Goal: Task Accomplishment & Management: Complete application form

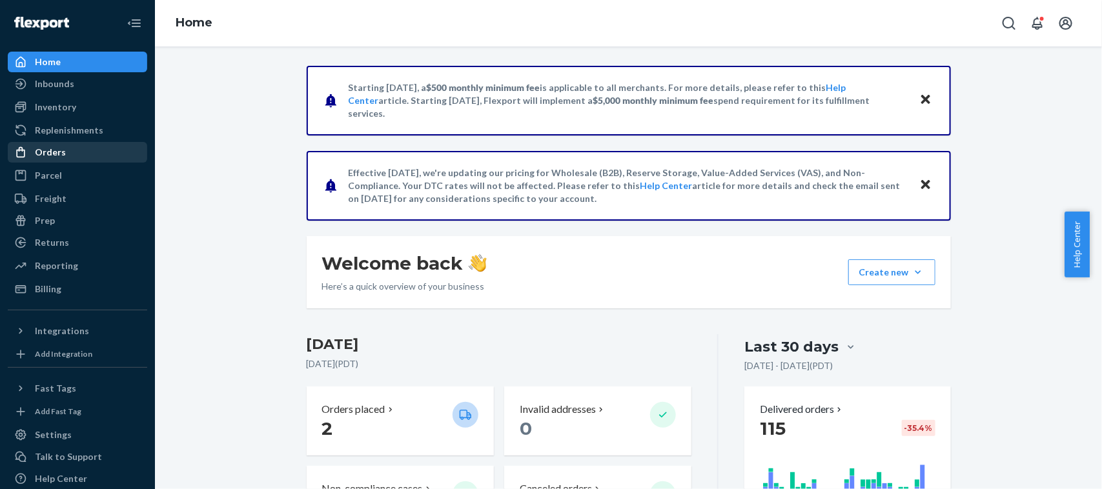
click at [56, 155] on div "Orders" at bounding box center [50, 152] width 31 height 13
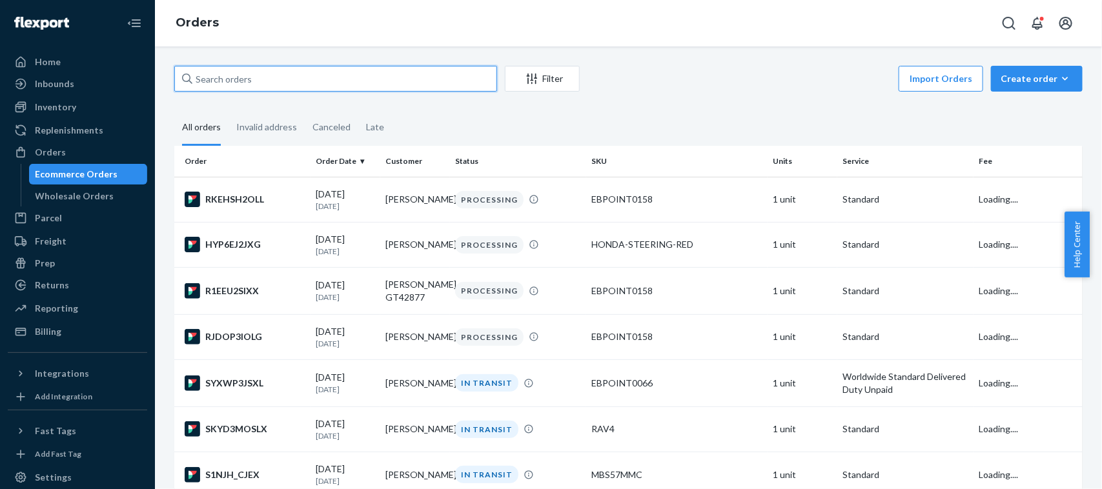
click at [256, 88] on input "text" at bounding box center [335, 79] width 323 height 26
paste input "[PERSON_NAME]"
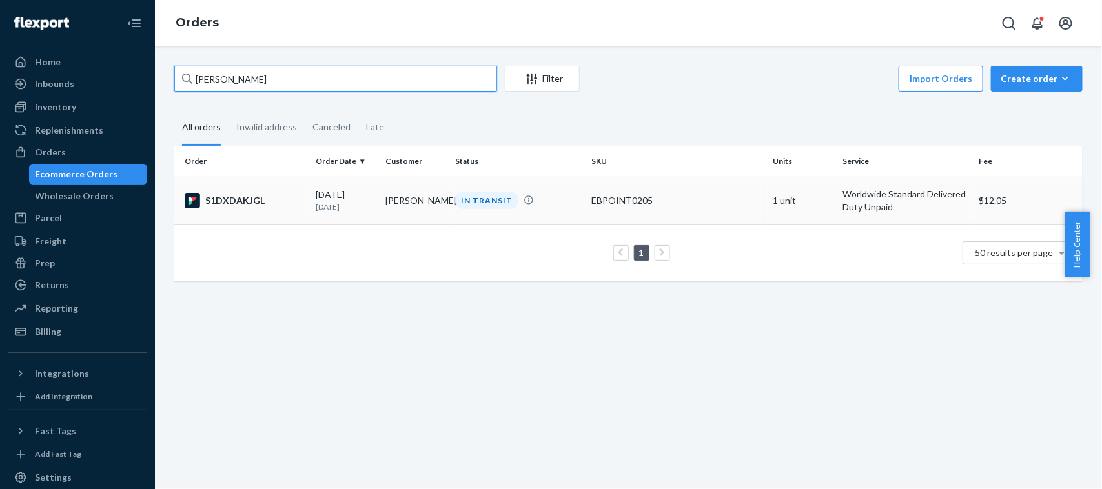
type input "[PERSON_NAME]"
click at [423, 216] on td "[PERSON_NAME]" at bounding box center [415, 200] width 70 height 47
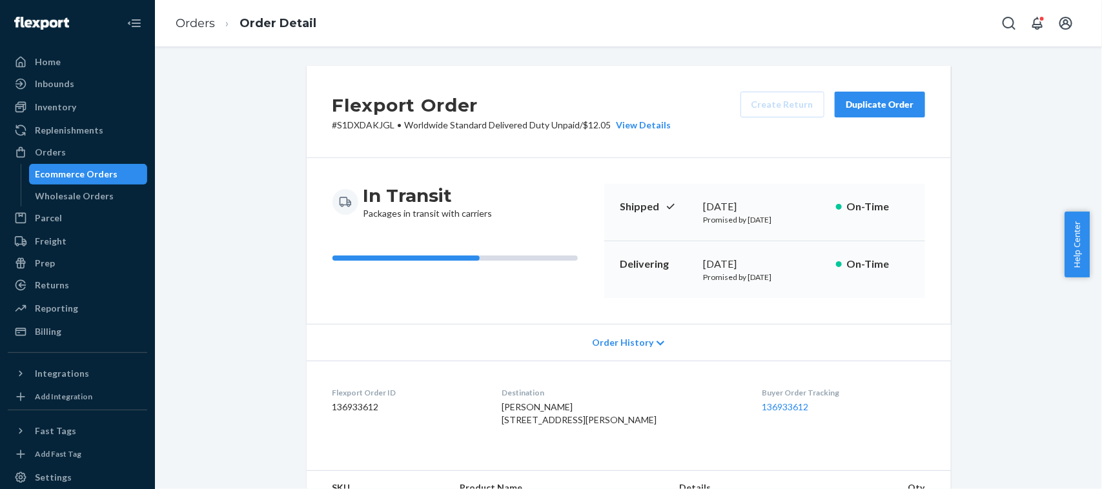
scroll to position [331, 0]
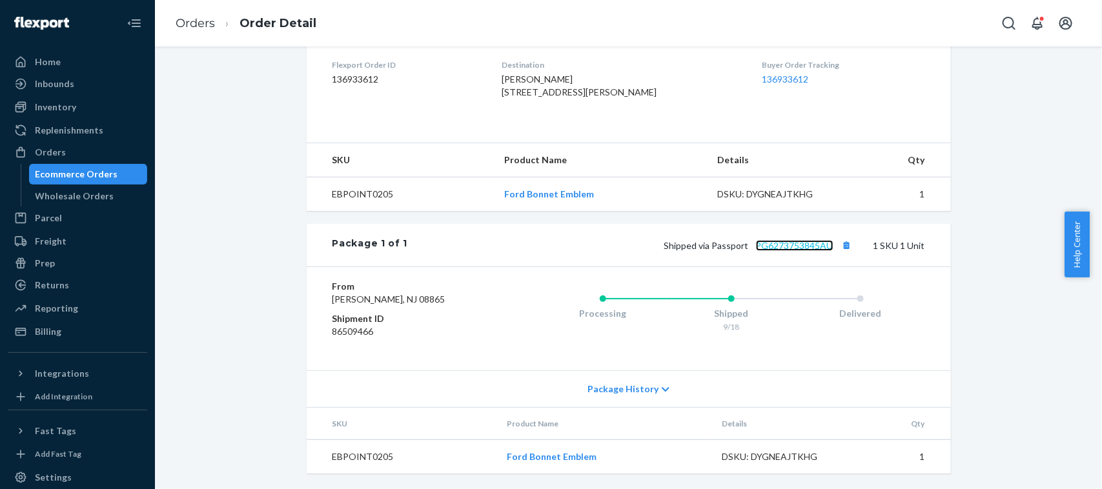
click at [799, 251] on link "PG6273753845AU" at bounding box center [794, 245] width 77 height 11
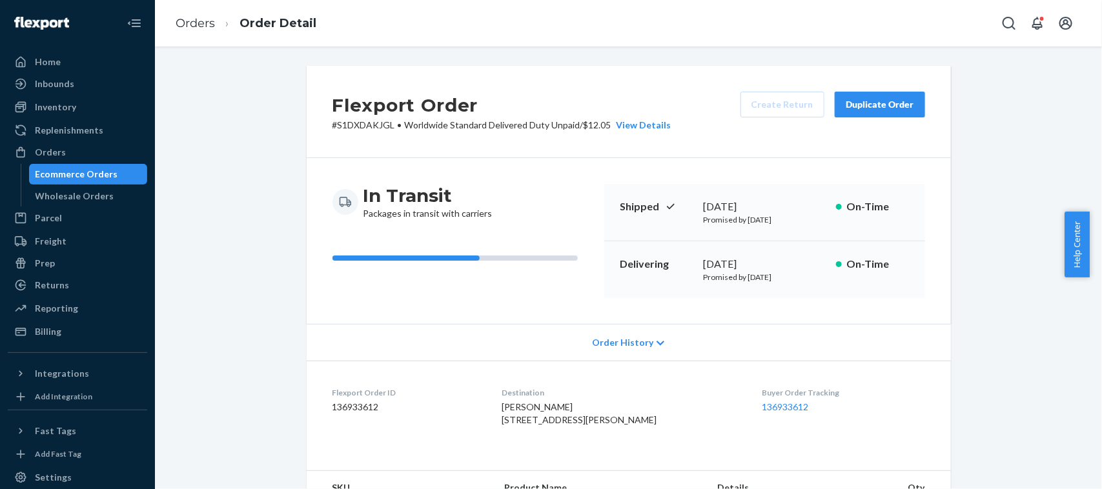
click at [105, 173] on div "Ecommerce Orders" at bounding box center [77, 174] width 83 height 13
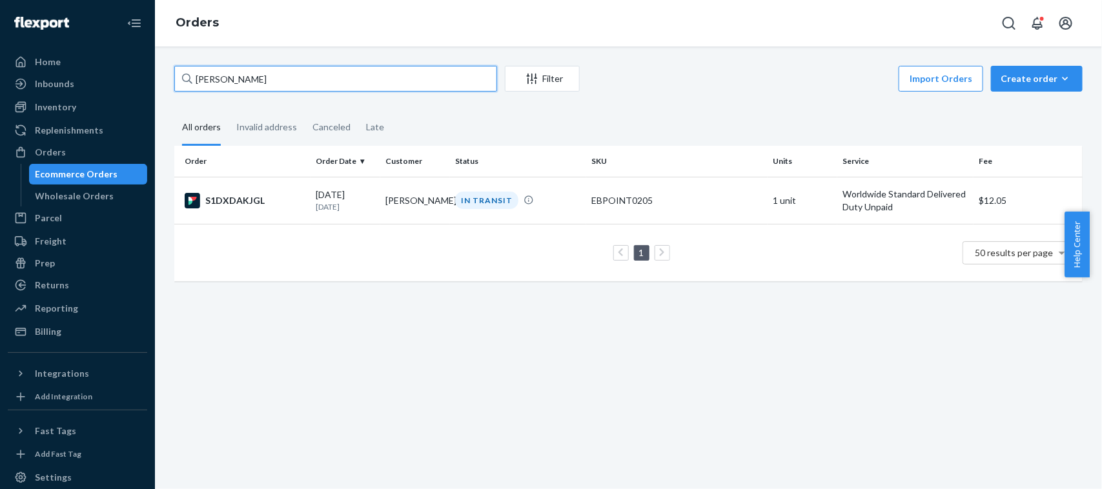
click at [289, 79] on input "[PERSON_NAME]" at bounding box center [335, 79] width 323 height 26
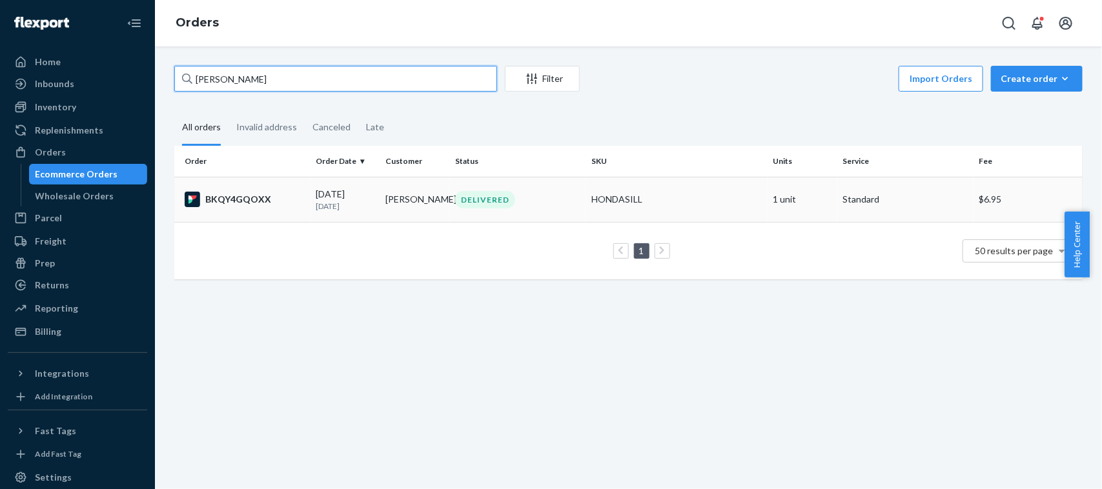
type input "Laurie S"
click at [569, 195] on div "DELIVERED" at bounding box center [518, 199] width 131 height 17
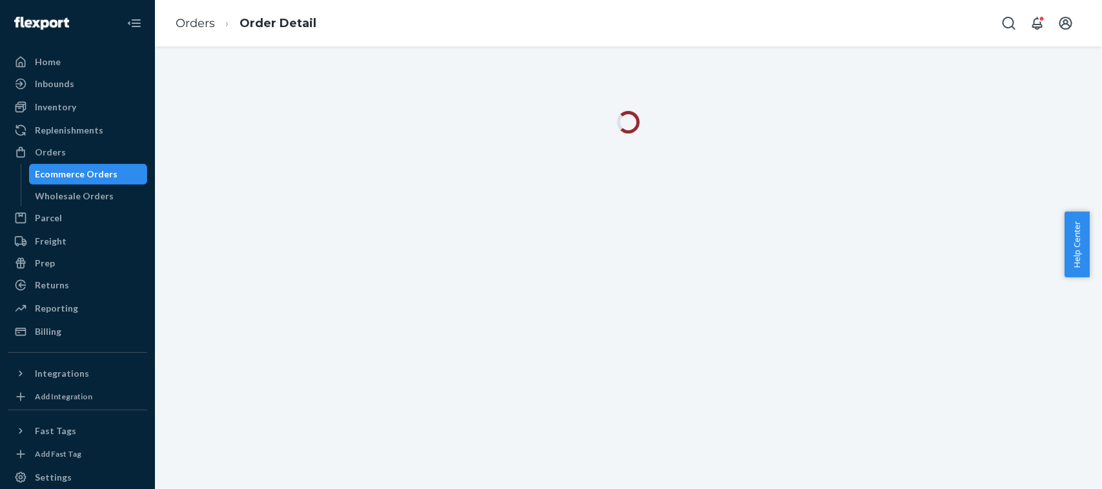
drag, startPoint x: 569, startPoint y: 195, endPoint x: 715, endPoint y: 273, distance: 166.1
click at [715, 273] on div at bounding box center [628, 267] width 947 height 443
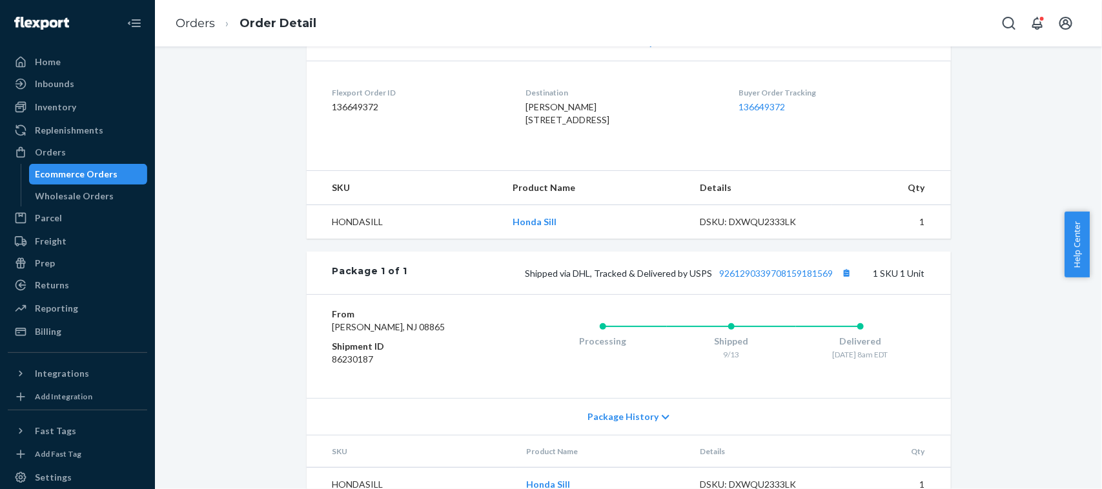
scroll to position [299, 0]
click at [46, 176] on div "Ecommerce Orders" at bounding box center [77, 174] width 83 height 13
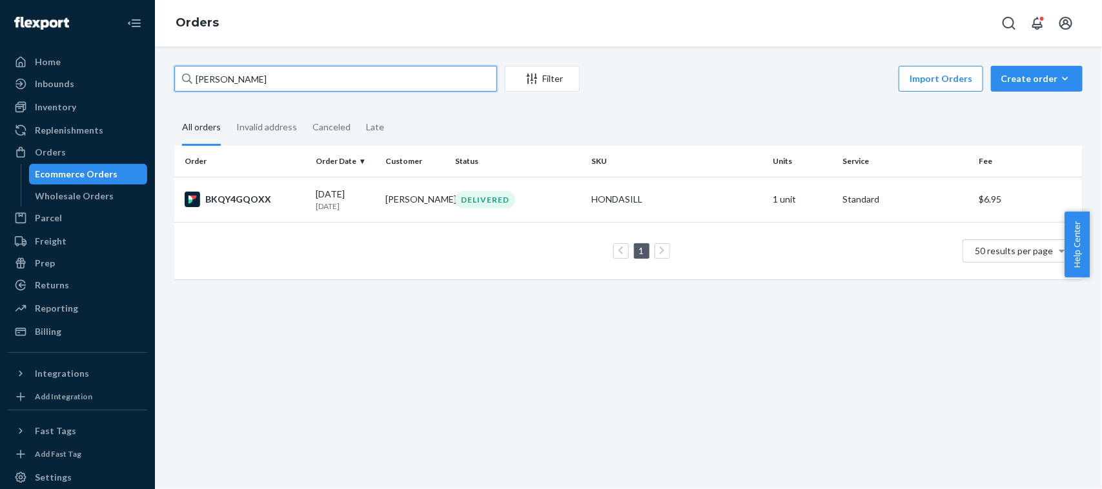
click at [266, 75] on input "Laurie S" at bounding box center [335, 79] width 323 height 26
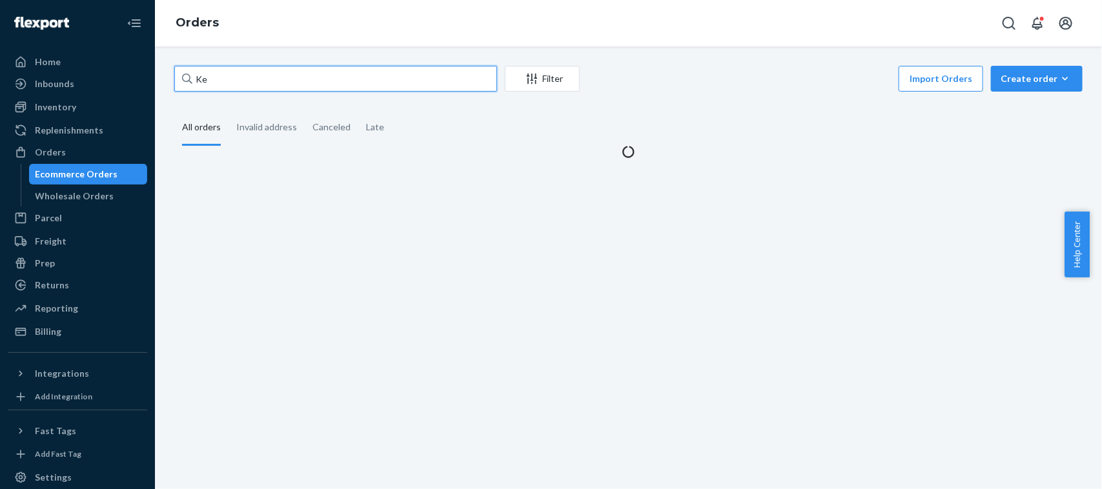
type input "K"
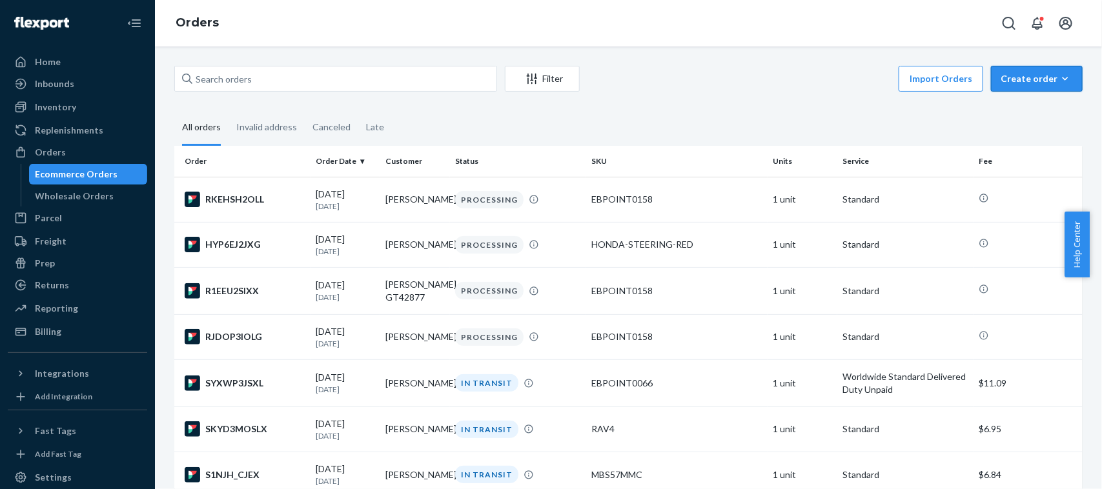
click at [991, 72] on button "Create order Ecommerce order Removal order" at bounding box center [1037, 79] width 92 height 26
click at [1004, 110] on span "Ecommerce order" at bounding box center [1044, 109] width 80 height 9
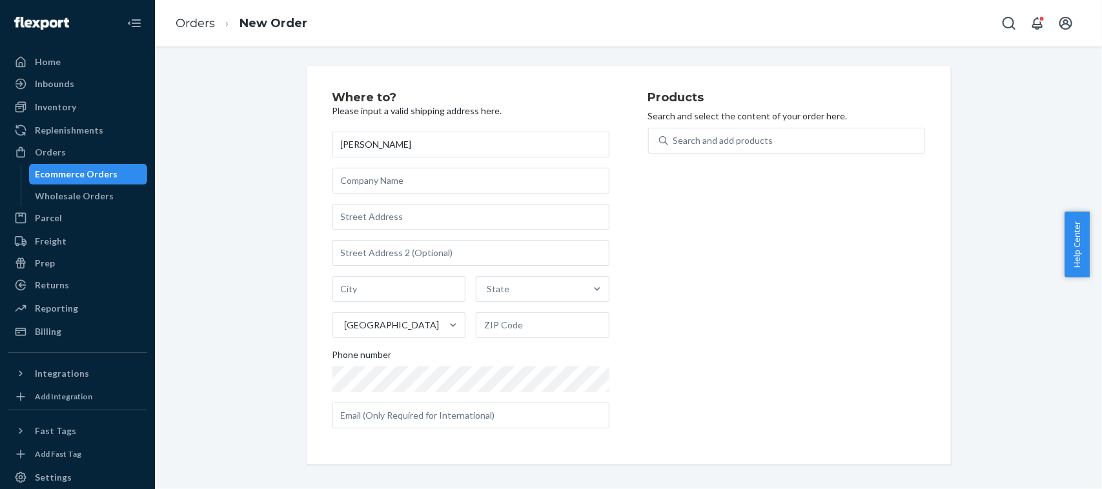
type input "[PERSON_NAME]"
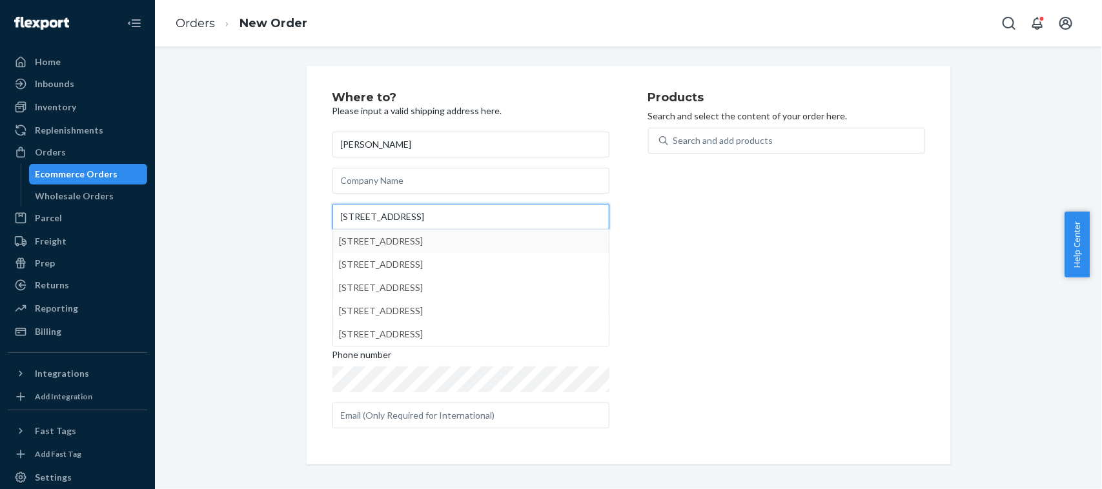
type input "81 Pine Street Northfi"
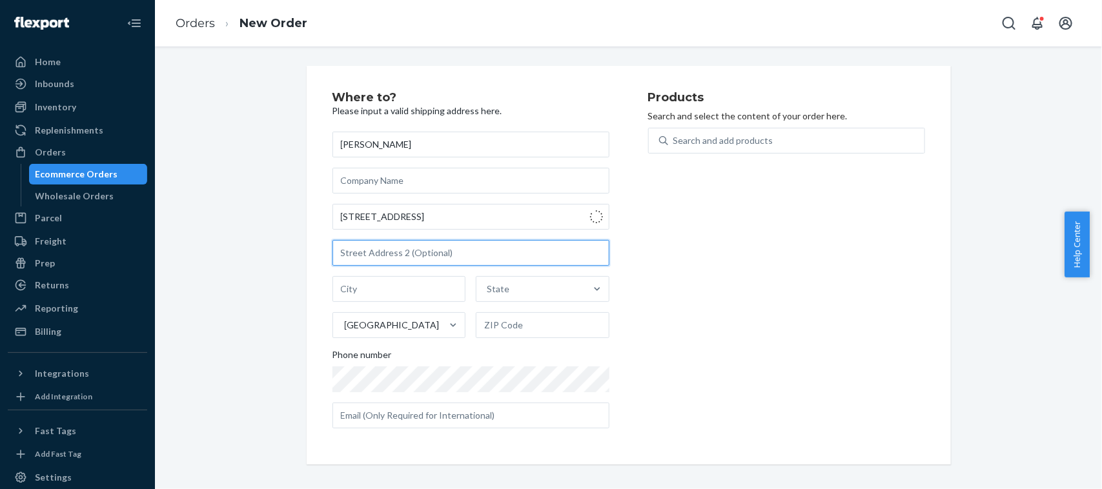
click at [427, 247] on input "text" at bounding box center [470, 253] width 277 height 26
type input "Northfield"
type input "01360"
type input "81 Pine St"
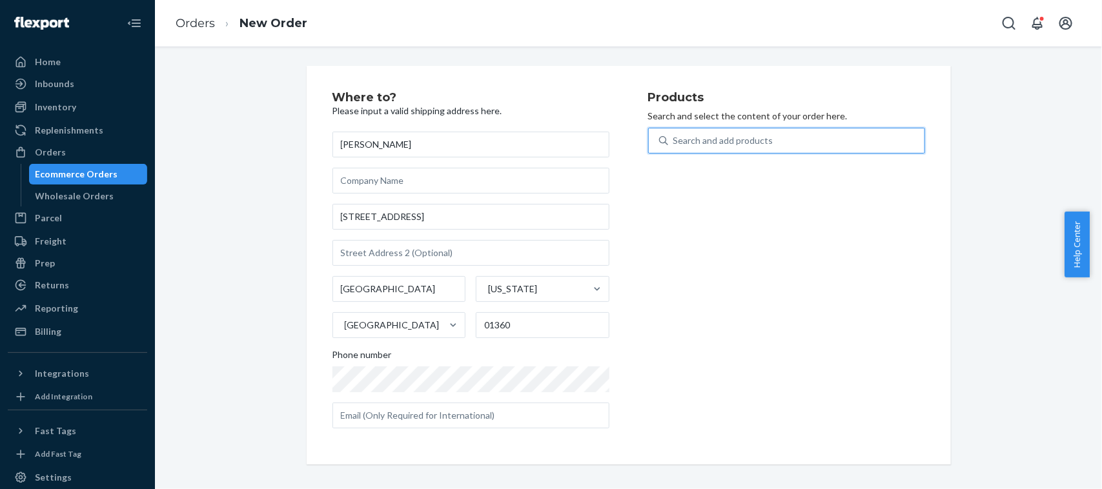
click at [757, 143] on div "Search and add products" at bounding box center [723, 140] width 100 height 13
click at [675, 143] on input "0 results available. Use Up and Down to choose options, press Enter to select t…" at bounding box center [673, 140] width 1 height 13
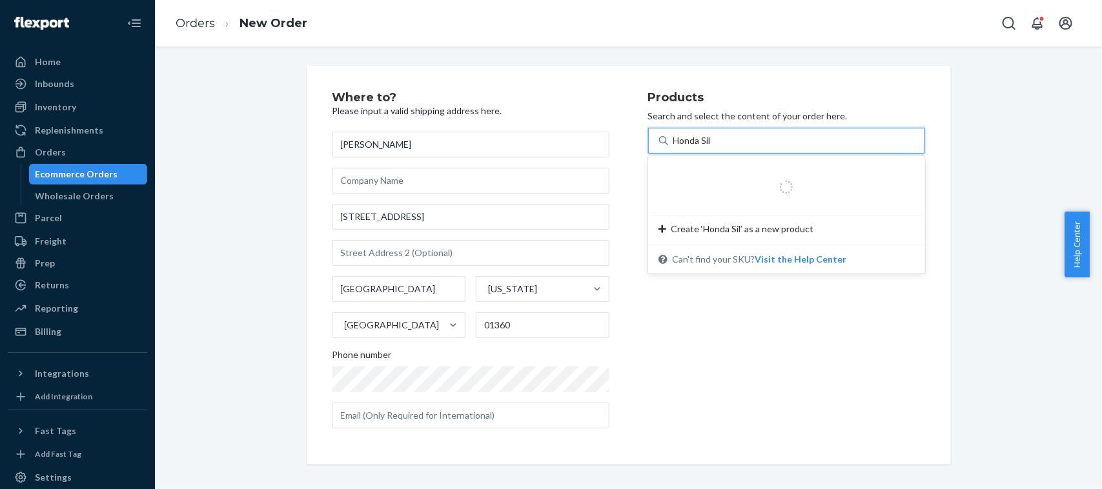
type input "Honda Sill"
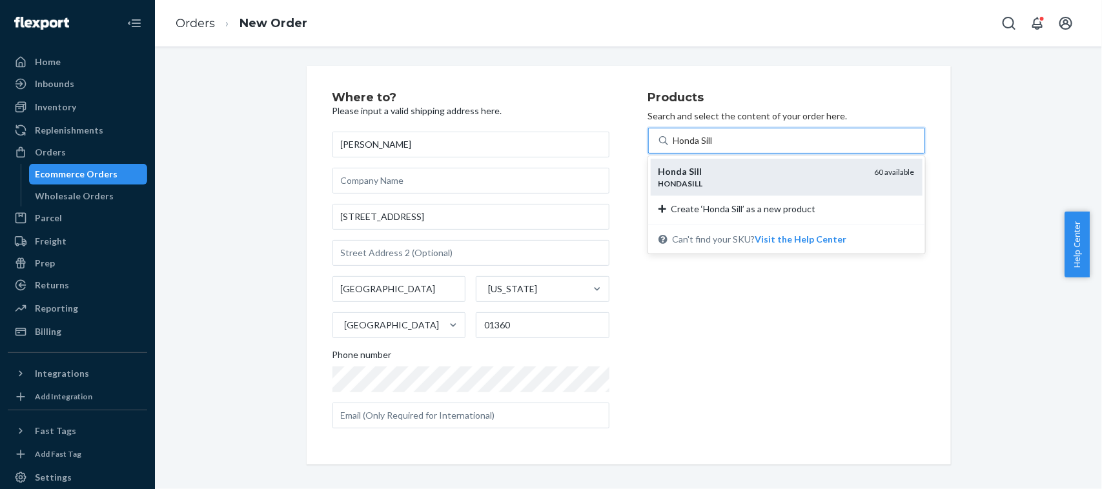
click at [700, 171] on div "Honda Sill" at bounding box center [761, 171] width 206 height 13
click at [700, 147] on input "Honda Sill" at bounding box center [693, 140] width 41 height 13
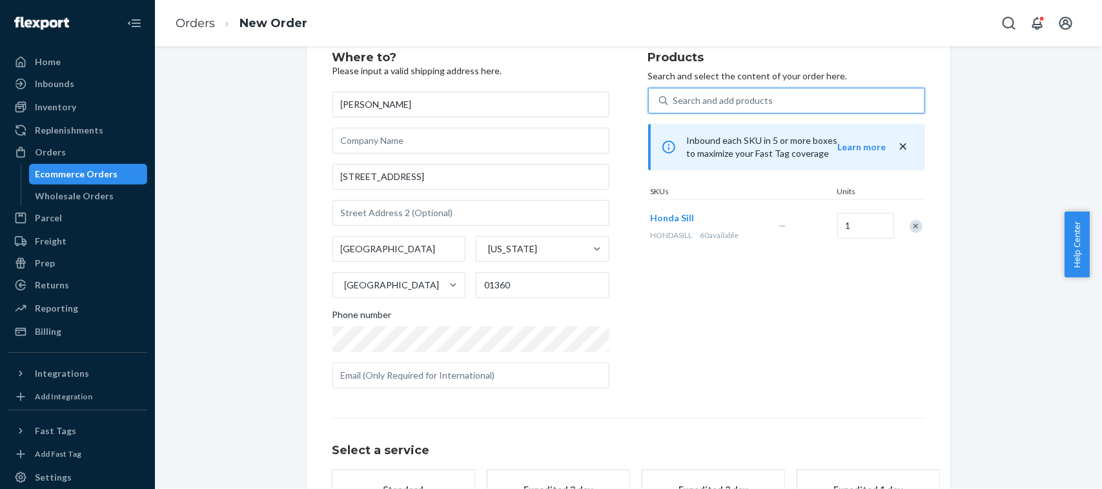
scroll to position [163, 0]
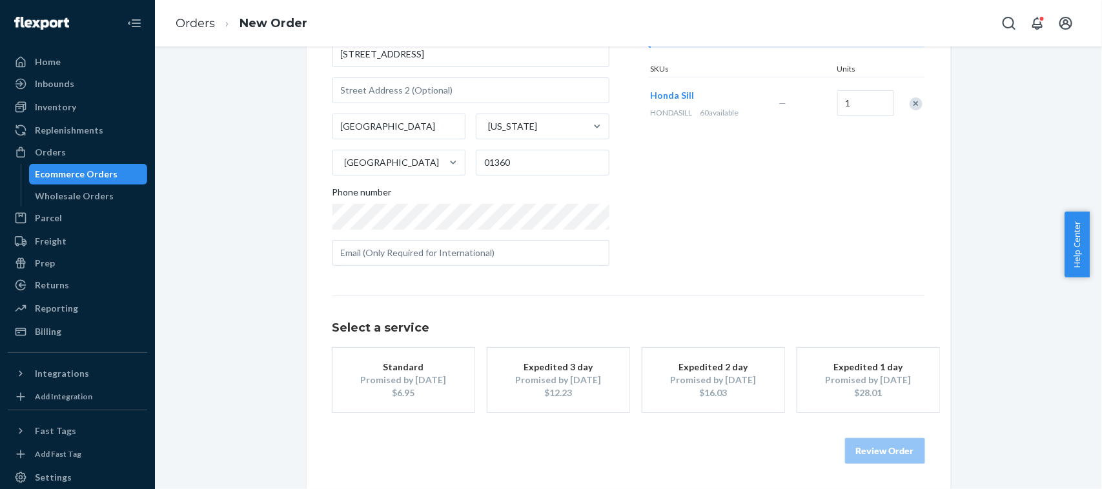
click at [403, 391] on div "$6.95" at bounding box center [403, 393] width 103 height 13
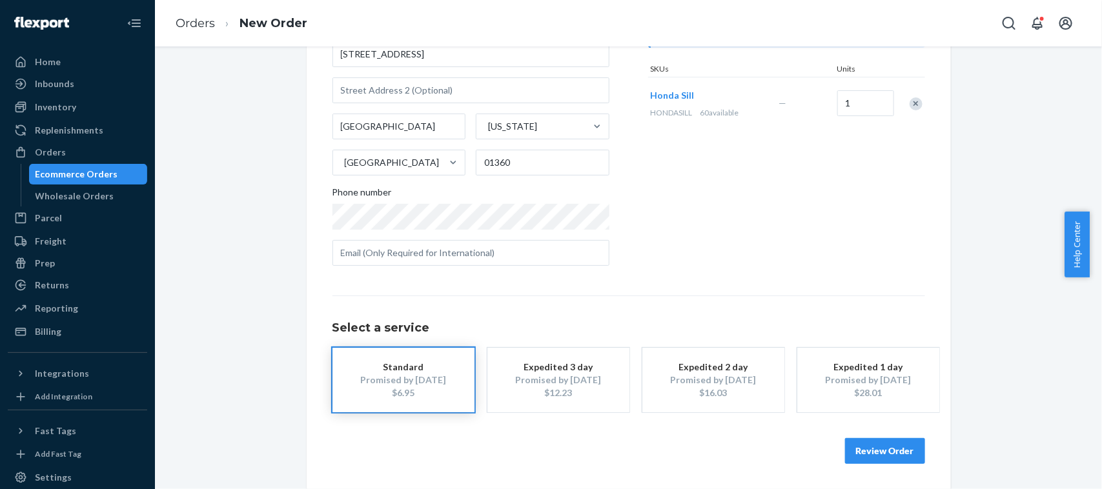
click at [890, 450] on button "Review Order" at bounding box center [885, 451] width 80 height 26
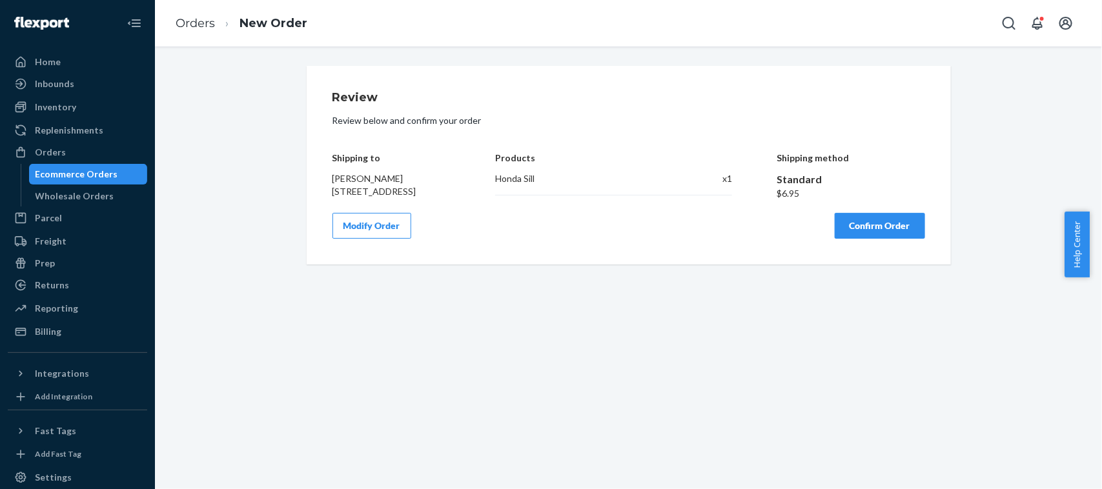
scroll to position [0, 0]
click at [899, 230] on button "Confirm Order" at bounding box center [880, 226] width 90 height 26
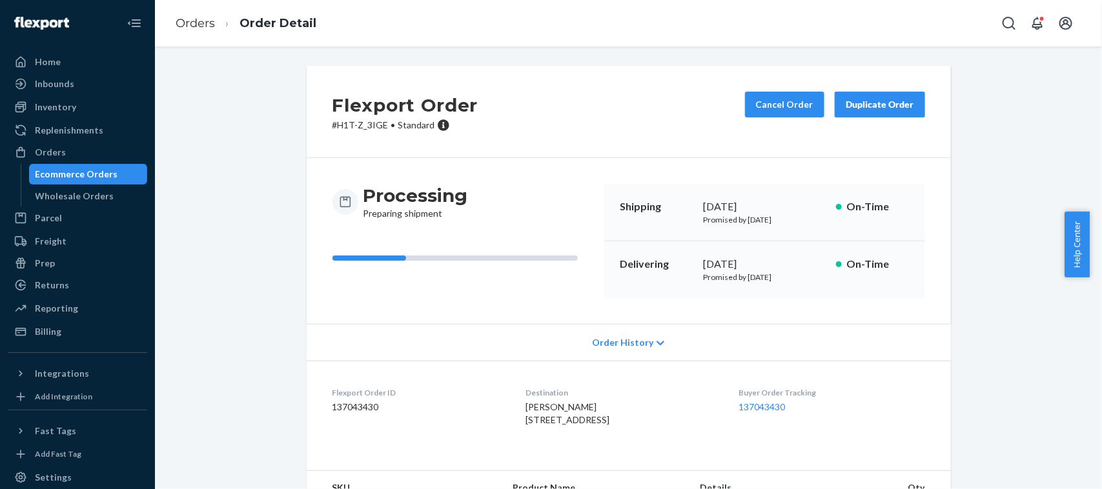
click at [85, 179] on div "Ecommerce Orders" at bounding box center [77, 174] width 83 height 13
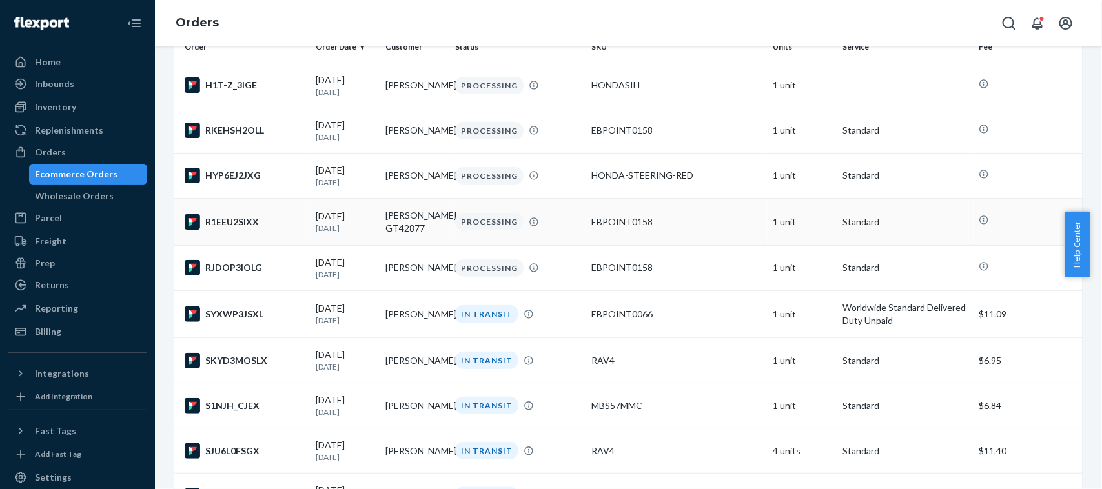
scroll to position [117, 0]
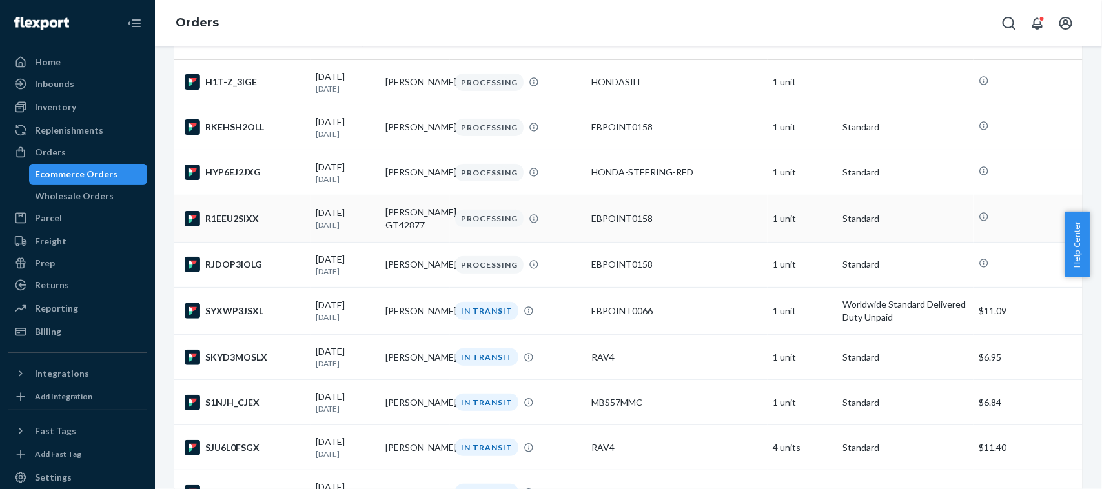
click at [455, 366] on div "IN TRANSIT" at bounding box center [486, 357] width 63 height 17
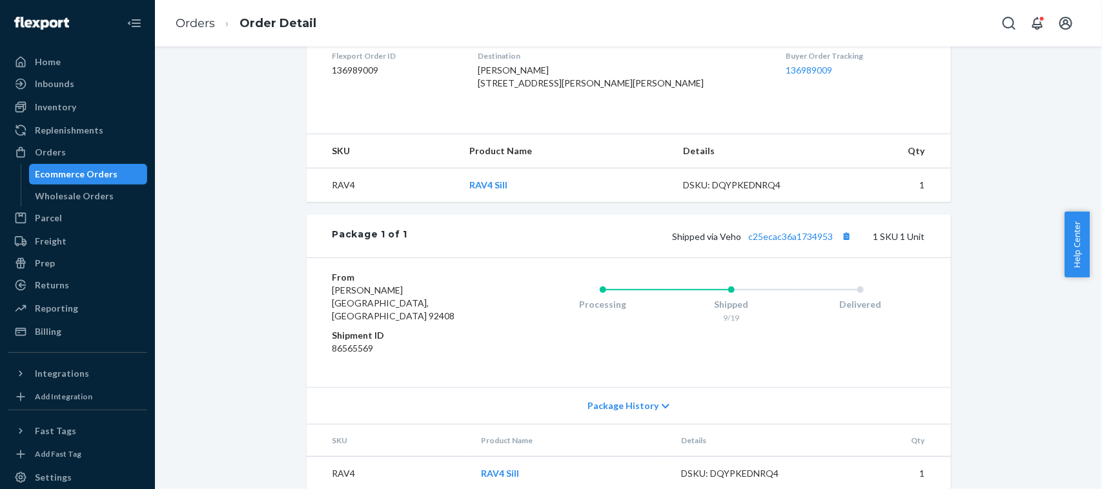
scroll to position [340, 0]
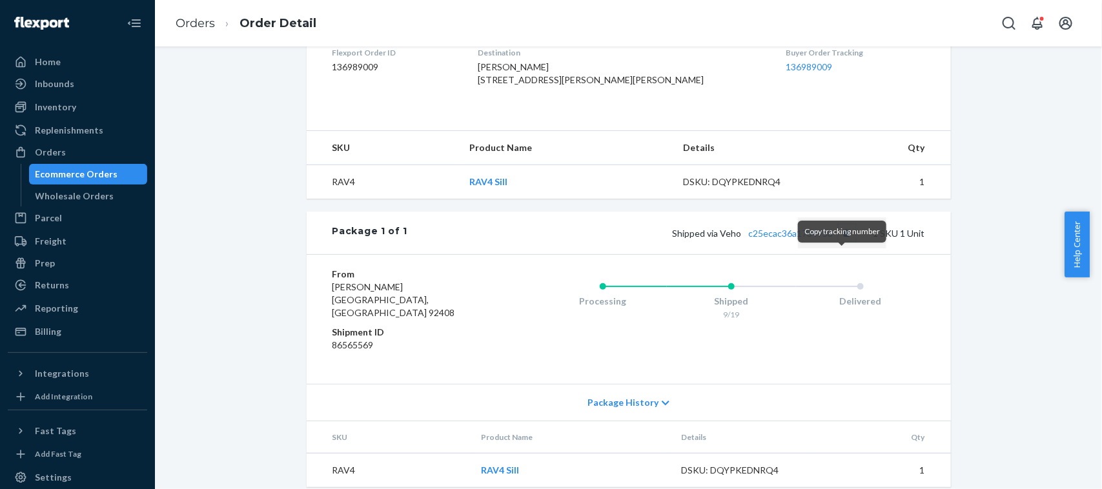
click at [843, 241] on button "Copy tracking number" at bounding box center [847, 233] width 17 height 17
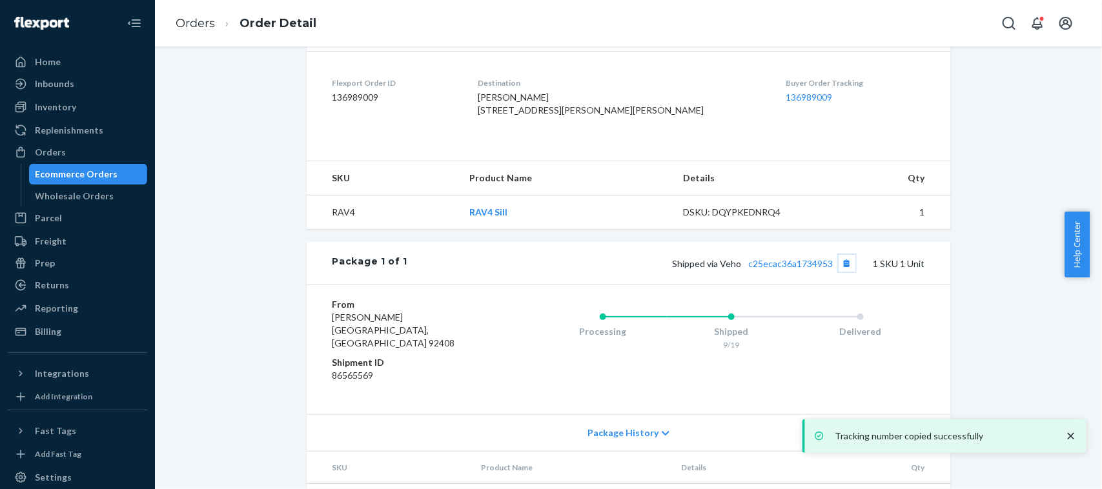
scroll to position [310, 0]
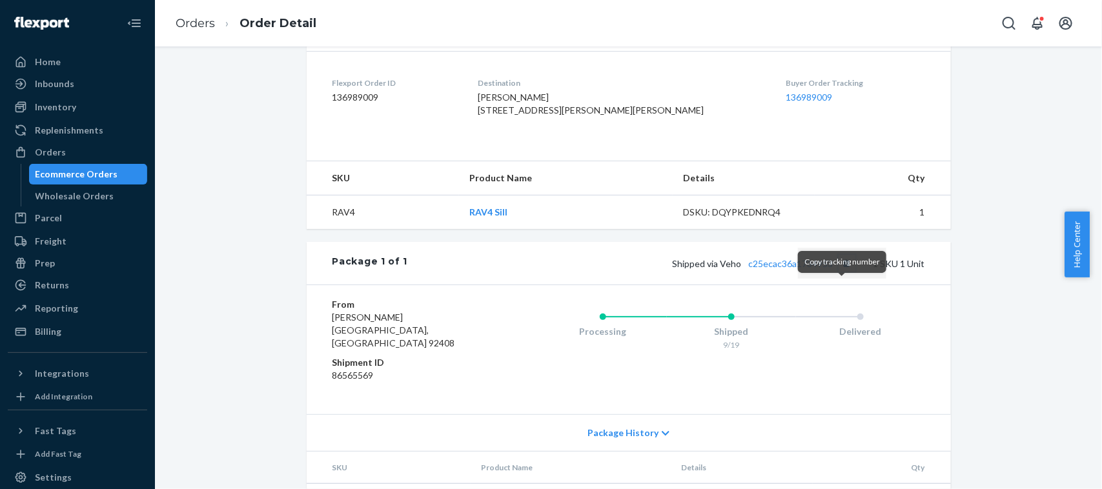
click at [841, 272] on button "Copy tracking number" at bounding box center [847, 263] width 17 height 17
click at [100, 164] on link "Ecommerce Orders" at bounding box center [88, 174] width 119 height 21
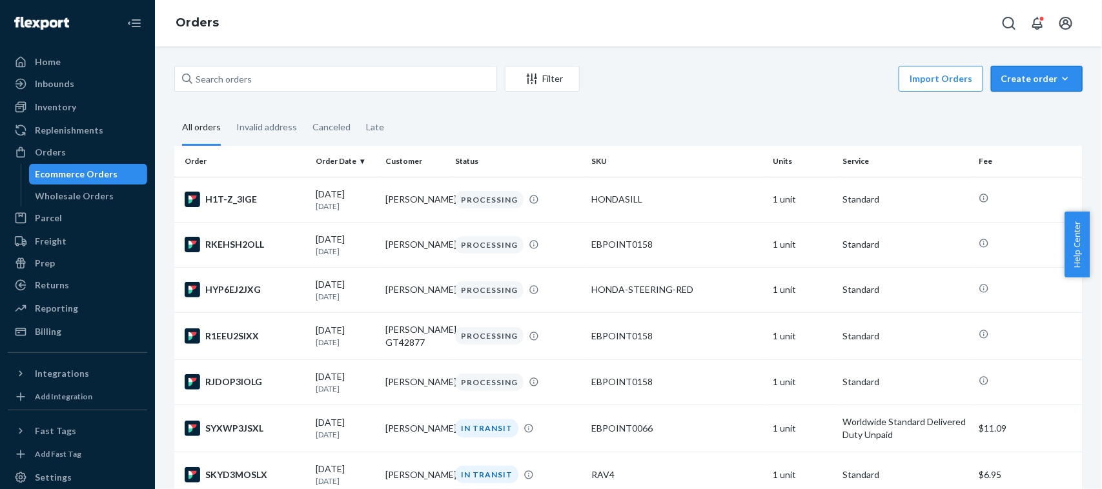
click at [1006, 82] on div "Create order" at bounding box center [1037, 78] width 72 height 13
click at [1004, 108] on span "Ecommerce order" at bounding box center [1044, 109] width 80 height 9
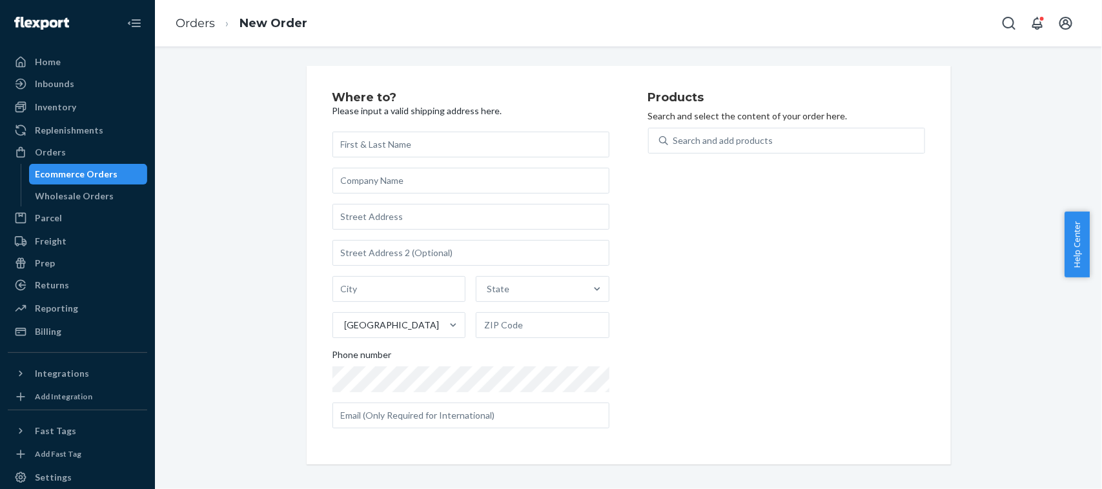
click at [518, 146] on input "text" at bounding box center [470, 145] width 277 height 26
type input "[PERSON_NAME]"
type input "5887 E Fantail Ln"
type input "Tucson"
type input "85756"
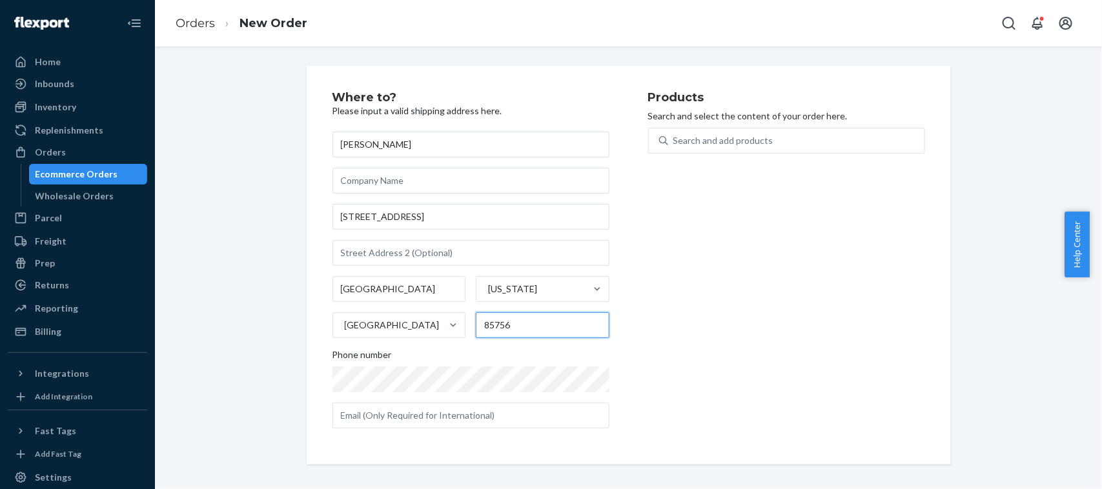
click at [527, 328] on input "85756" at bounding box center [543, 325] width 134 height 26
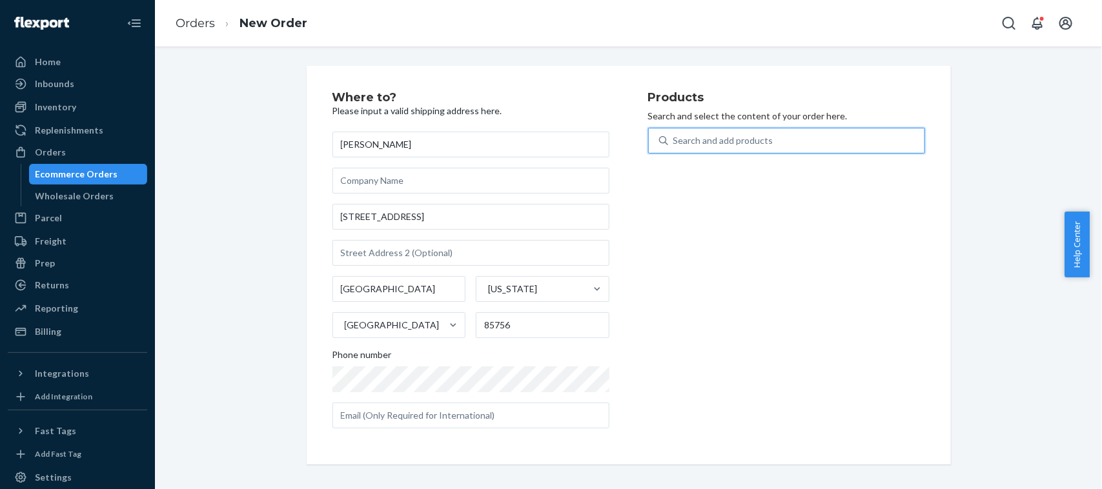
click at [694, 136] on div "Search and add products" at bounding box center [723, 140] width 100 height 13
click at [675, 136] on input "0 results available. Use Up and Down to choose options, press Enter to select t…" at bounding box center [673, 140] width 1 height 13
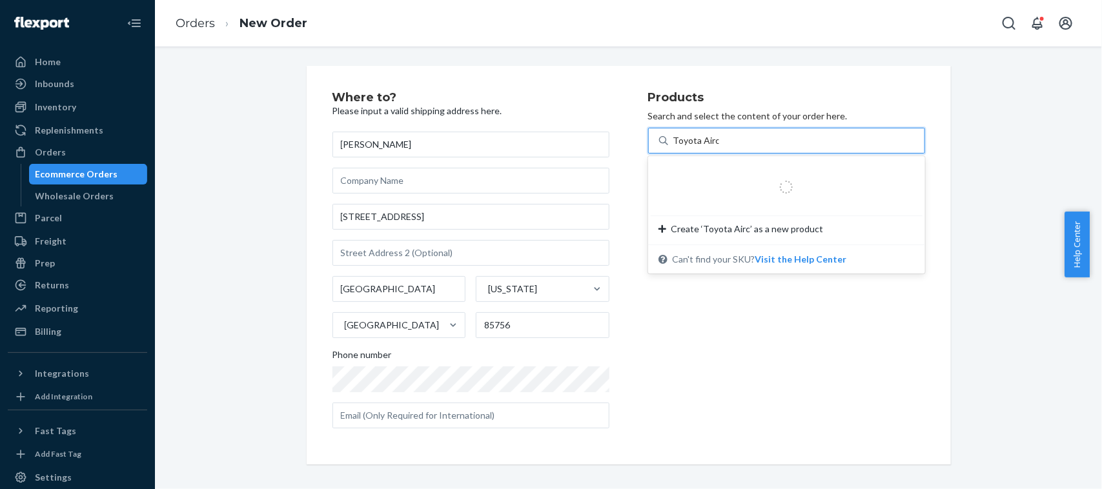
type input "Toyota Air"
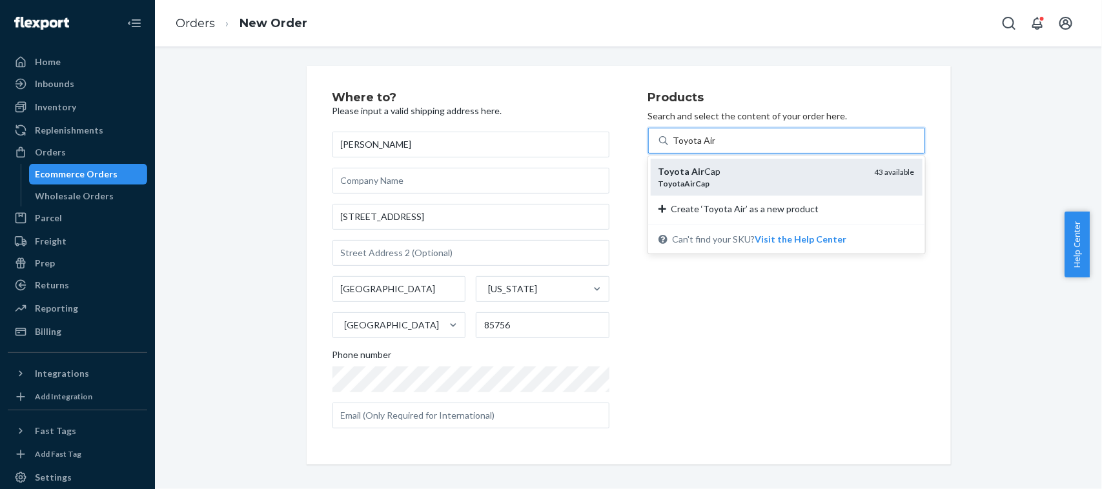
click at [694, 174] on div "Toyota Air Cap" at bounding box center [761, 171] width 206 height 13
click at [694, 147] on input "Toyota Air" at bounding box center [694, 140] width 42 height 13
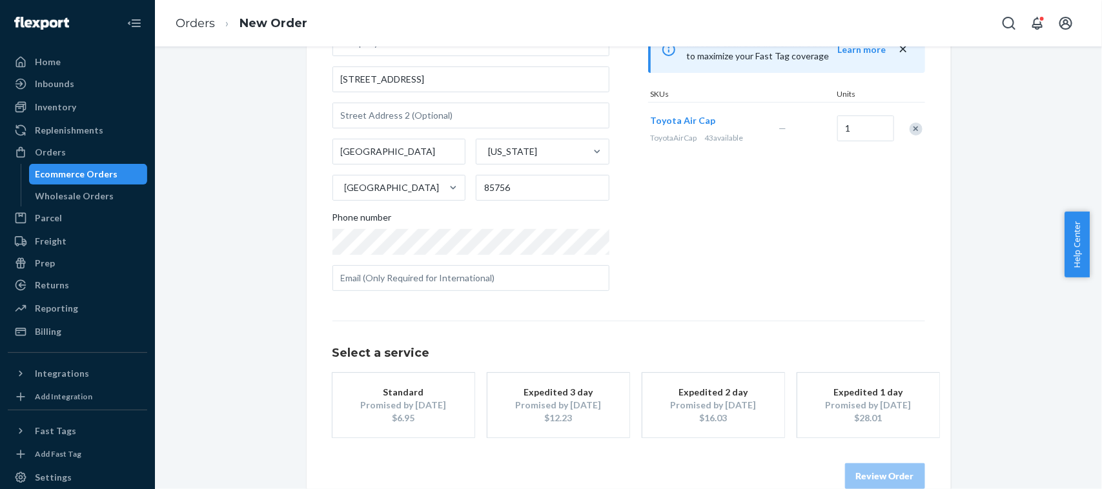
scroll to position [139, 0]
click at [356, 391] on div "Standard" at bounding box center [403, 391] width 103 height 13
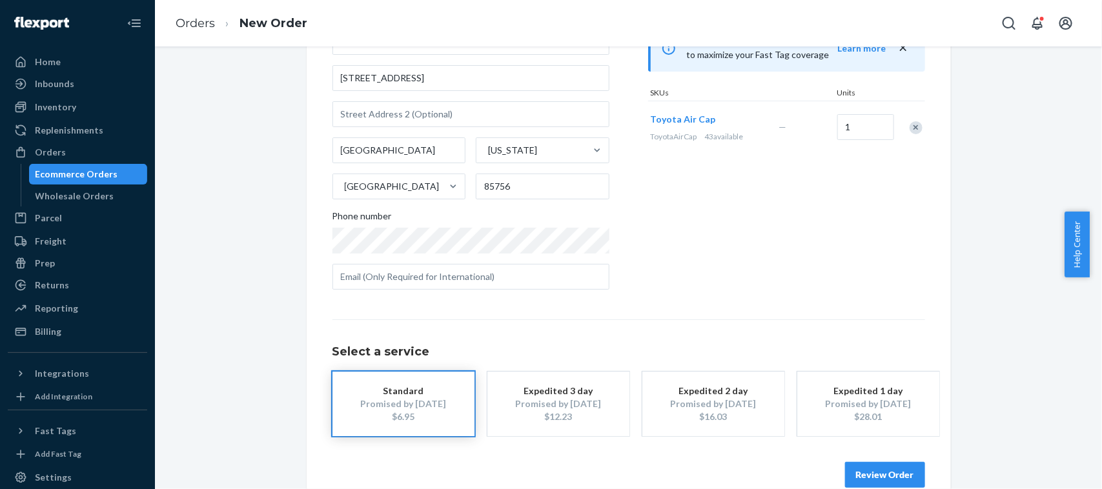
scroll to position [163, 0]
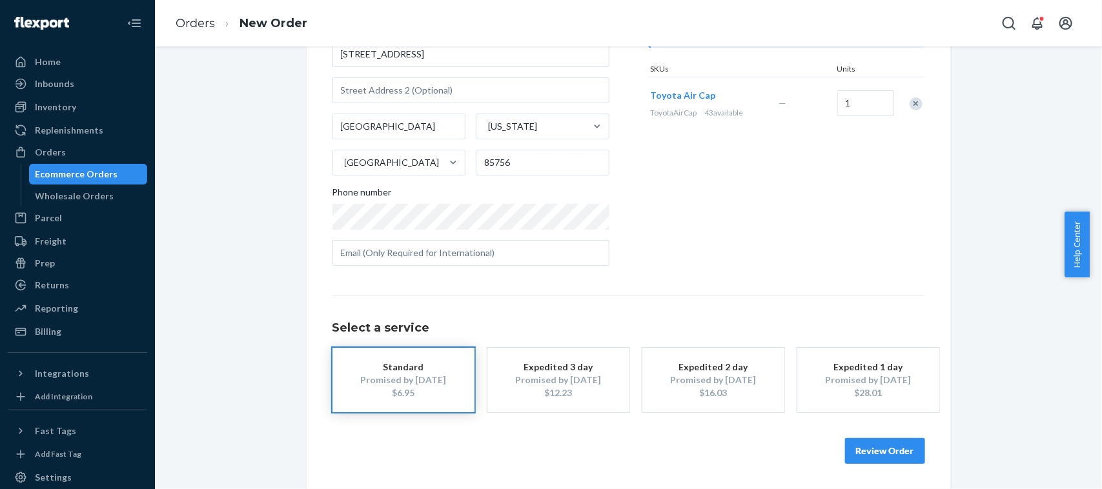
click at [897, 447] on button "Review Order" at bounding box center [885, 451] width 80 height 26
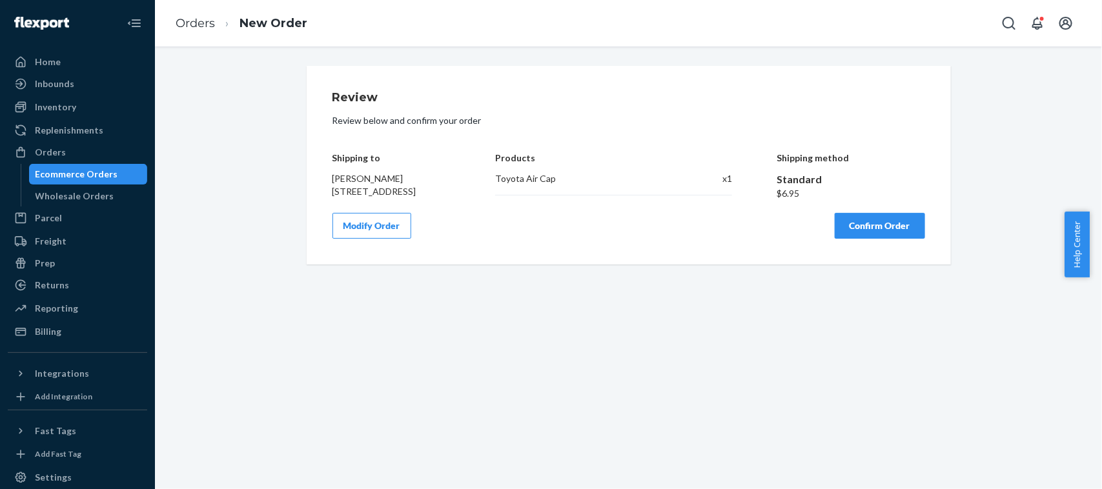
click at [844, 236] on button "Confirm Order" at bounding box center [880, 226] width 90 height 26
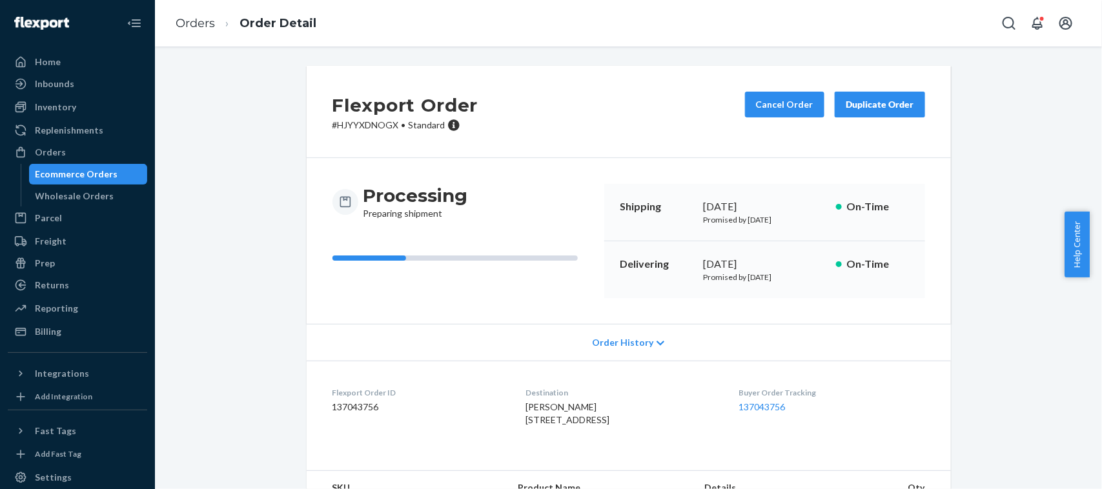
click at [111, 168] on div "Ecommerce Orders" at bounding box center [77, 174] width 83 height 13
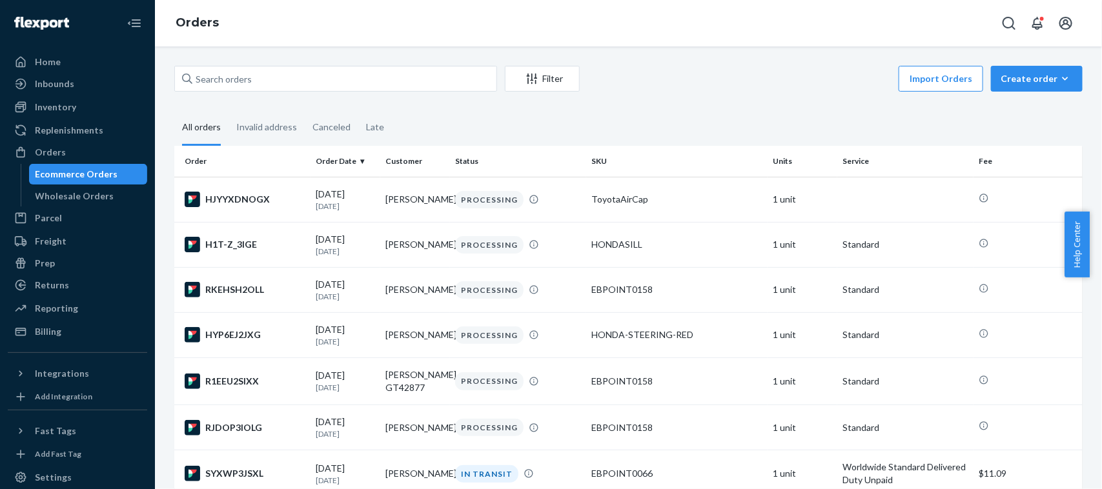
click at [85, 175] on div "Ecommerce Orders" at bounding box center [77, 174] width 83 height 13
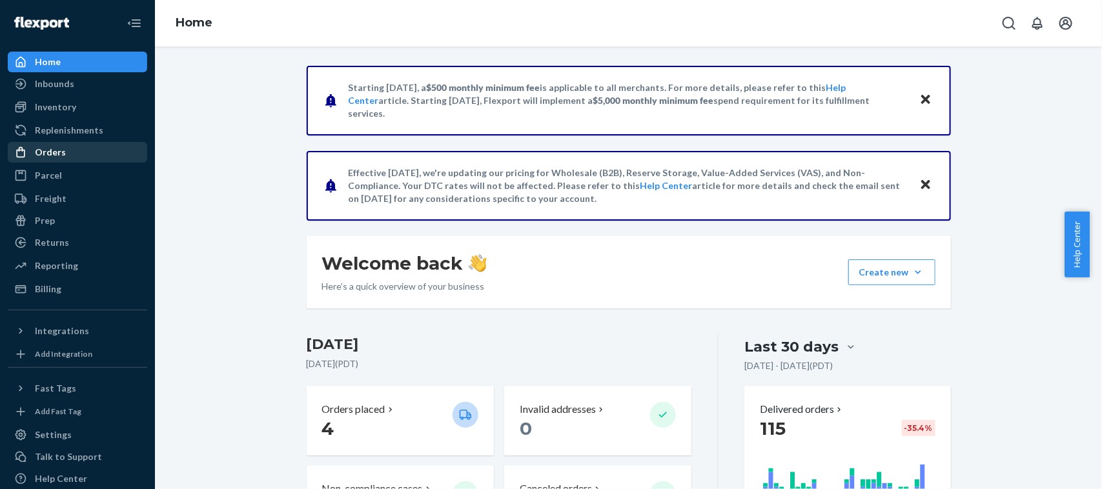
click at [56, 162] on link "Orders" at bounding box center [77, 152] width 139 height 21
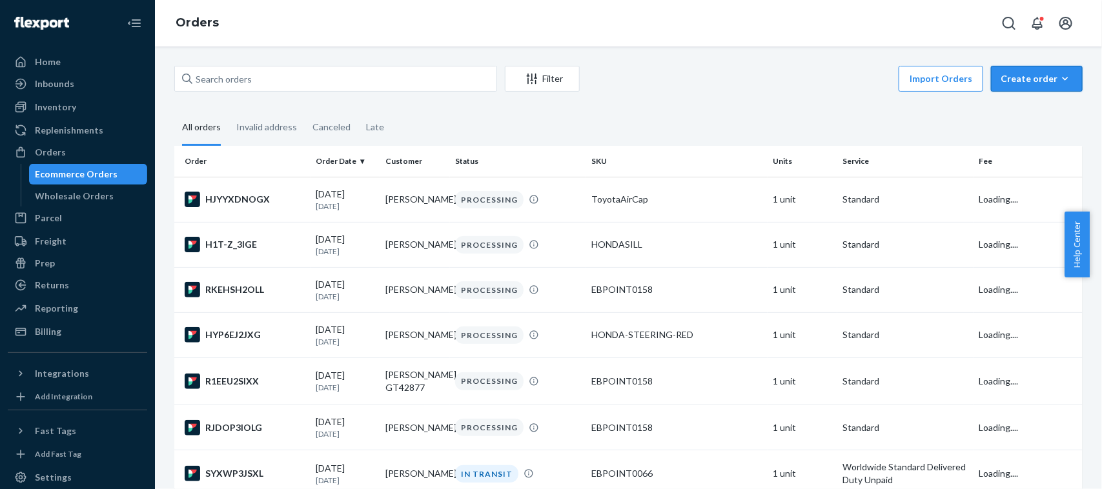
click at [1025, 69] on button "Create order Ecommerce order Removal order" at bounding box center [1037, 79] width 92 height 26
click at [1017, 114] on span "Ecommerce order" at bounding box center [1044, 109] width 80 height 9
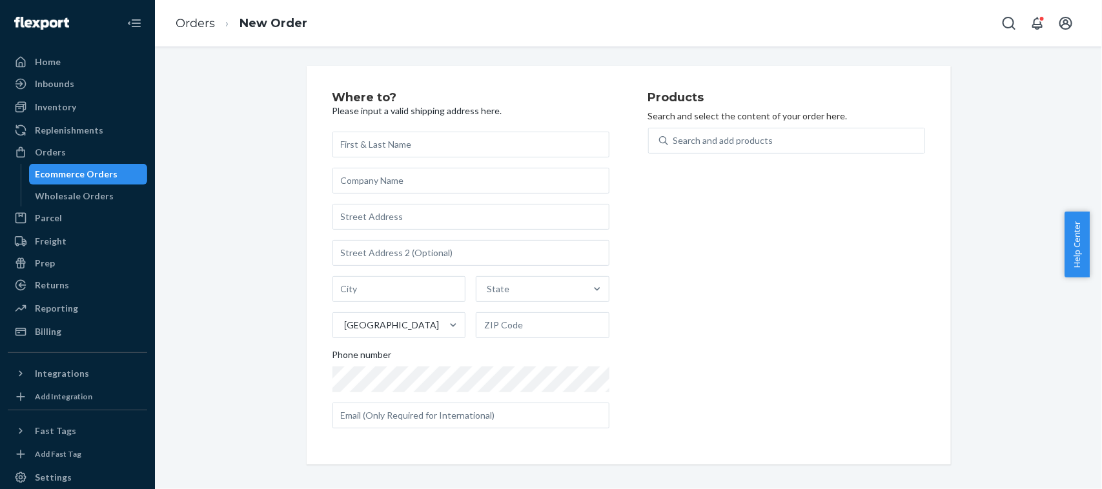
click at [434, 157] on input "text" at bounding box center [470, 145] width 277 height 26
type input "R"
type input "[PERSON_NAME]"
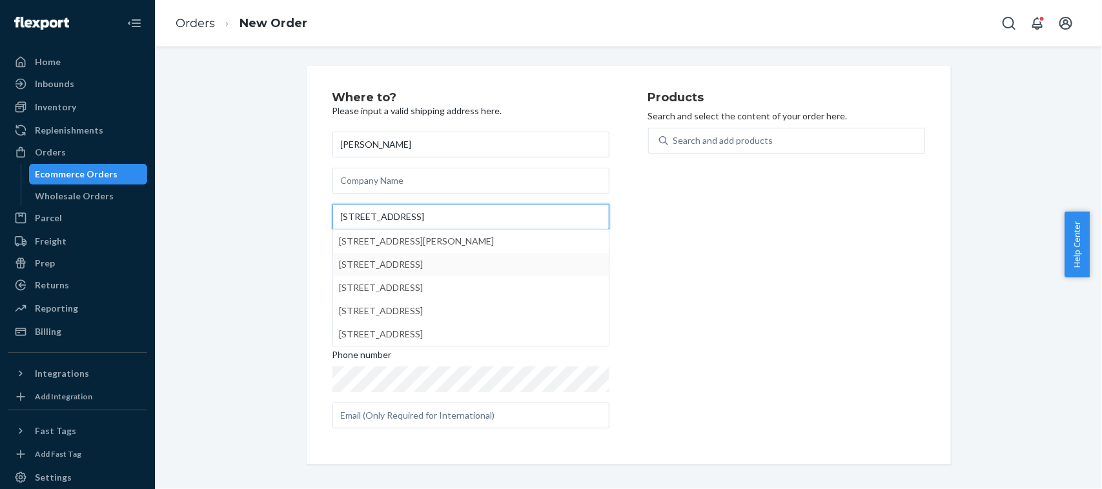
type input "[STREET_ADDRESS]"
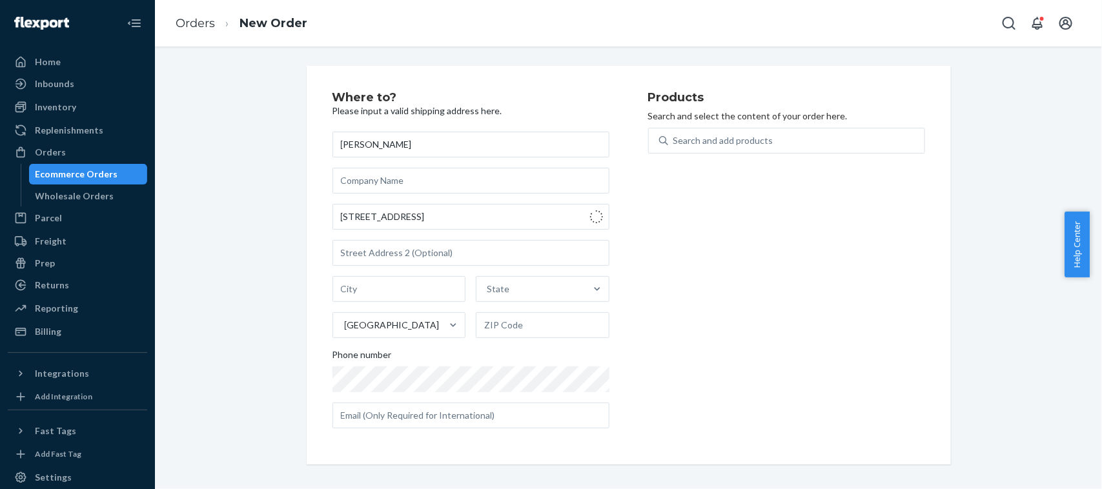
type input "[GEOGRAPHIC_DATA]"
type input "21206"
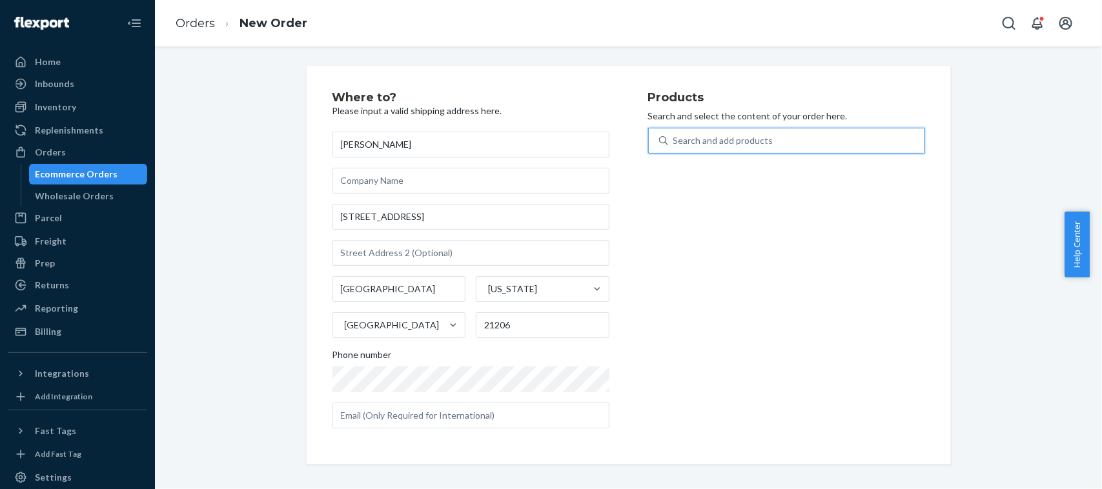
click at [749, 139] on div "Search and add products" at bounding box center [723, 140] width 100 height 13
click at [675, 139] on input "0 results available. Use Up and Down to choose options, press Enter to select t…" at bounding box center [673, 140] width 1 height 13
click at [709, 136] on div "Search and add products" at bounding box center [723, 140] width 100 height 13
click at [675, 136] on input "0 results available. Use Up and Down to choose options, press Enter to select t…" at bounding box center [673, 140] width 1 height 13
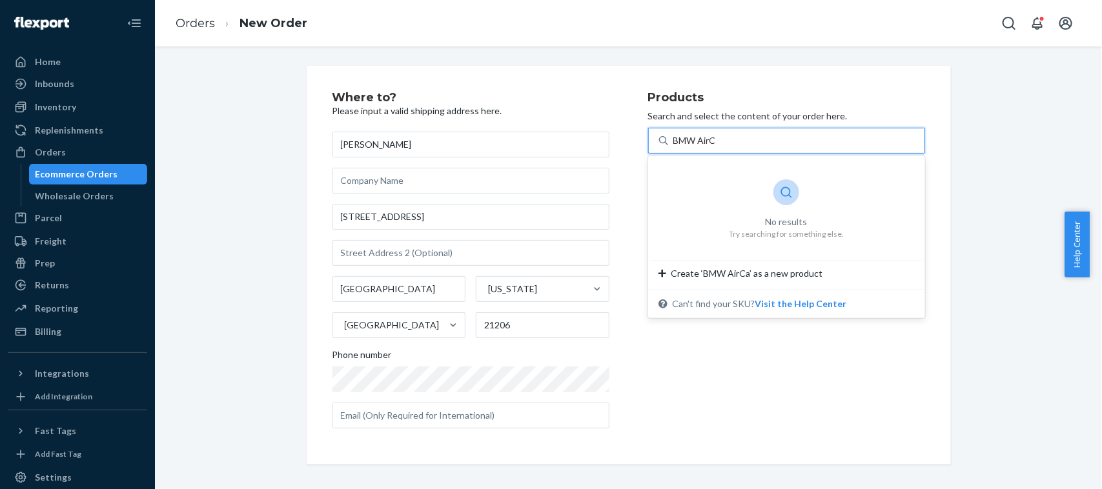
type input "BMW Air"
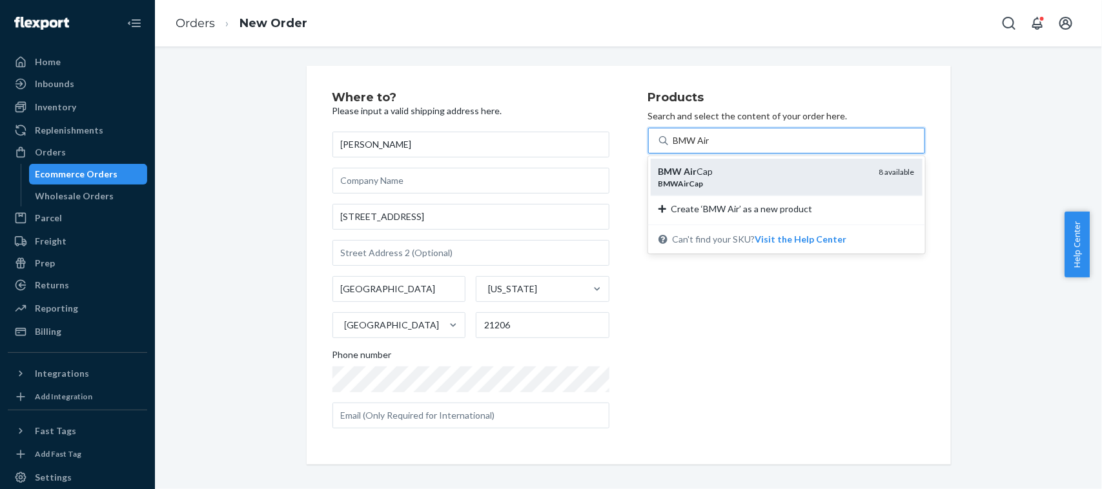
click at [701, 178] on div "BMWAirCap" at bounding box center [763, 183] width 210 height 11
click at [701, 147] on input "BMW Air" at bounding box center [692, 140] width 39 height 13
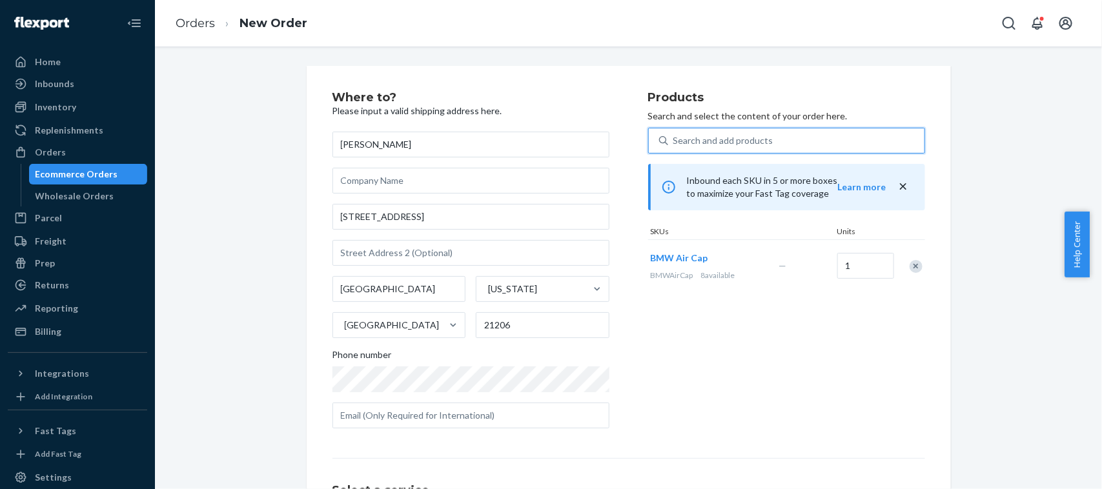
scroll to position [163, 0]
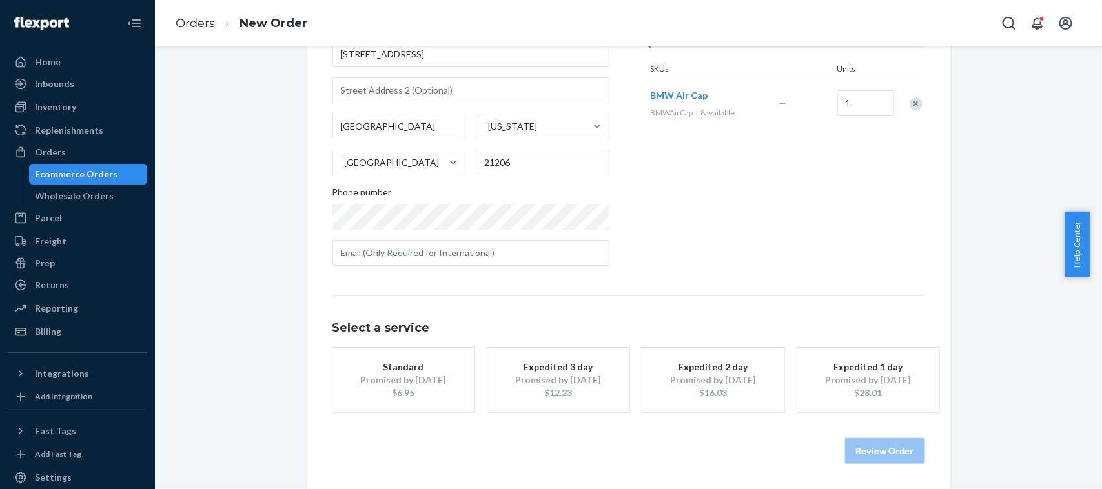
click at [383, 385] on div "Promised by [DATE]" at bounding box center [403, 380] width 103 height 13
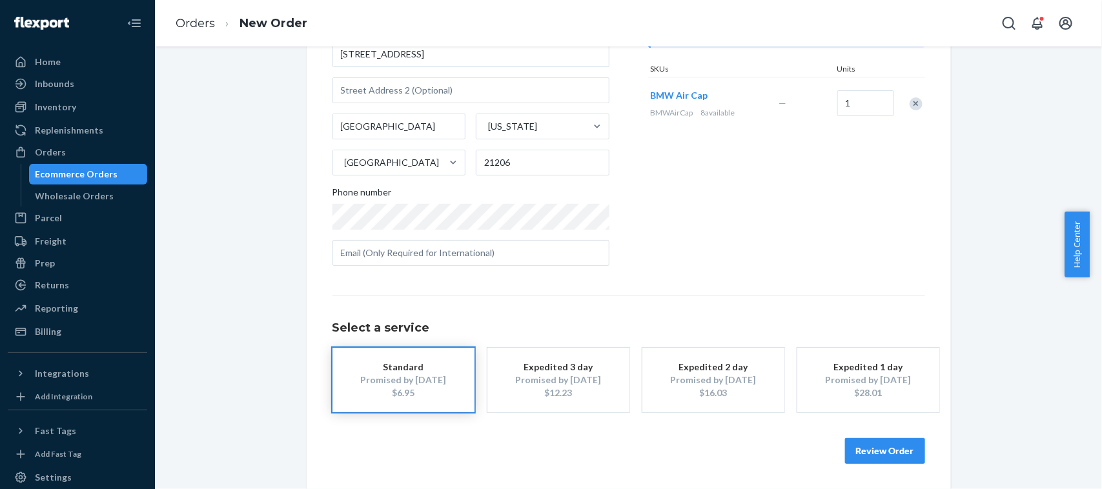
click at [867, 447] on button "Review Order" at bounding box center [885, 451] width 80 height 26
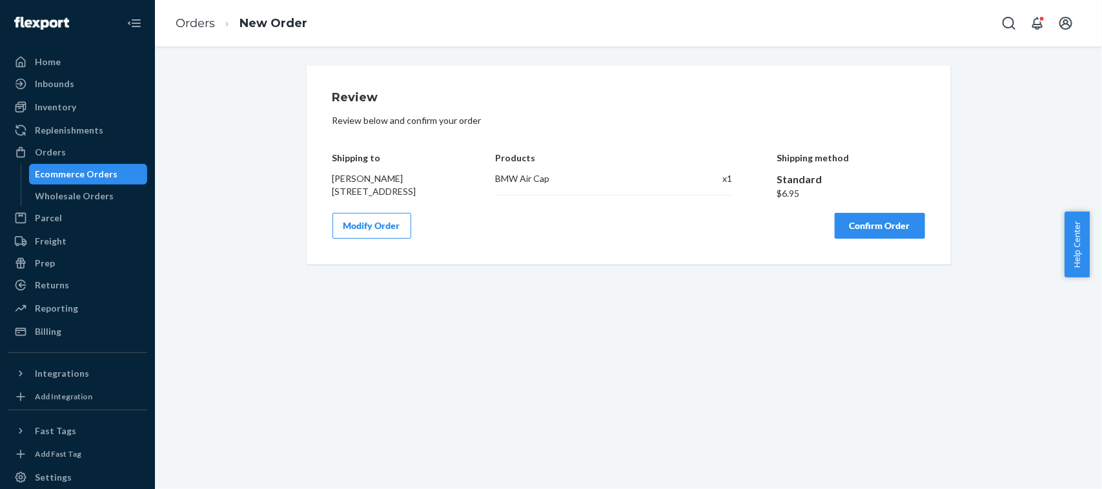
scroll to position [0, 0]
click at [849, 232] on button "Confirm Order" at bounding box center [880, 226] width 90 height 26
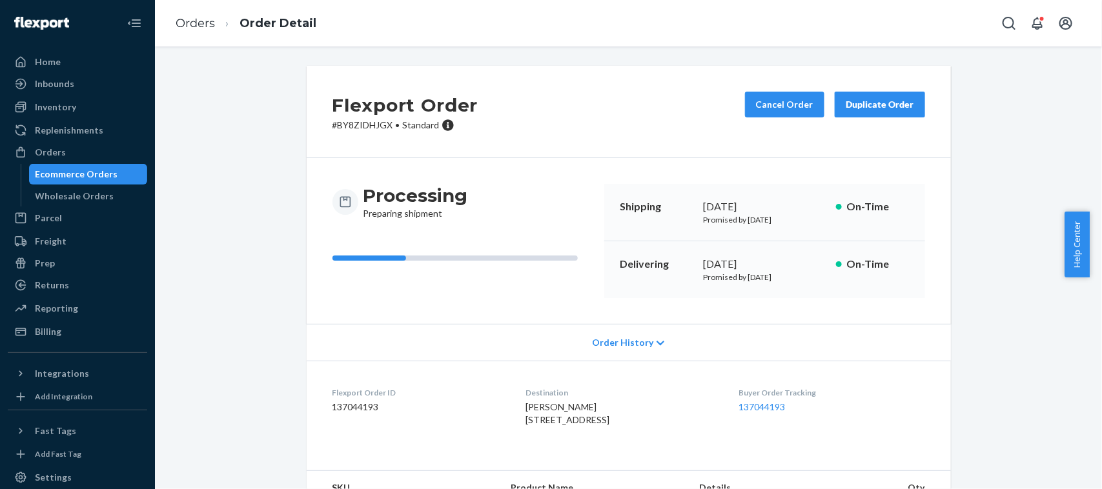
click at [100, 168] on div "Ecommerce Orders" at bounding box center [77, 174] width 83 height 13
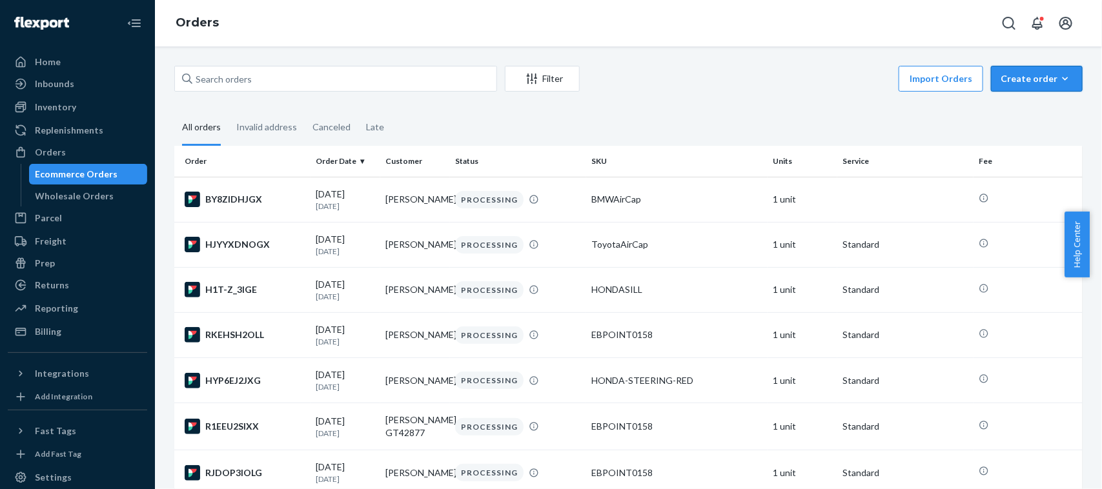
click at [1036, 66] on button "Create order Ecommerce order Removal order" at bounding box center [1037, 79] width 92 height 26
click at [1004, 105] on span "Ecommerce order" at bounding box center [1044, 109] width 80 height 9
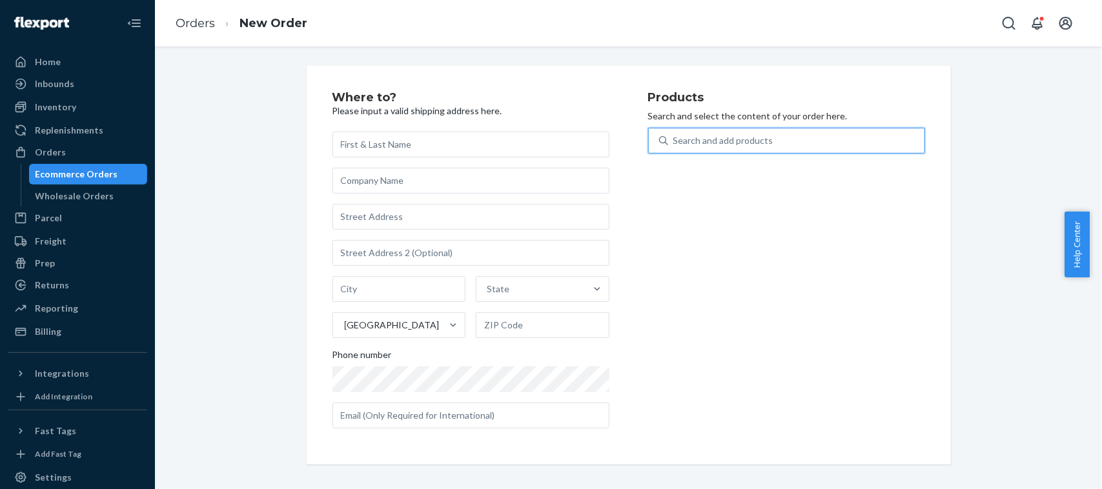
click at [724, 136] on div "Search and add products" at bounding box center [723, 140] width 100 height 13
click at [675, 136] on input "0 results available. Use Up and Down to choose options, press Enter to select t…" at bounding box center [673, 140] width 1 height 13
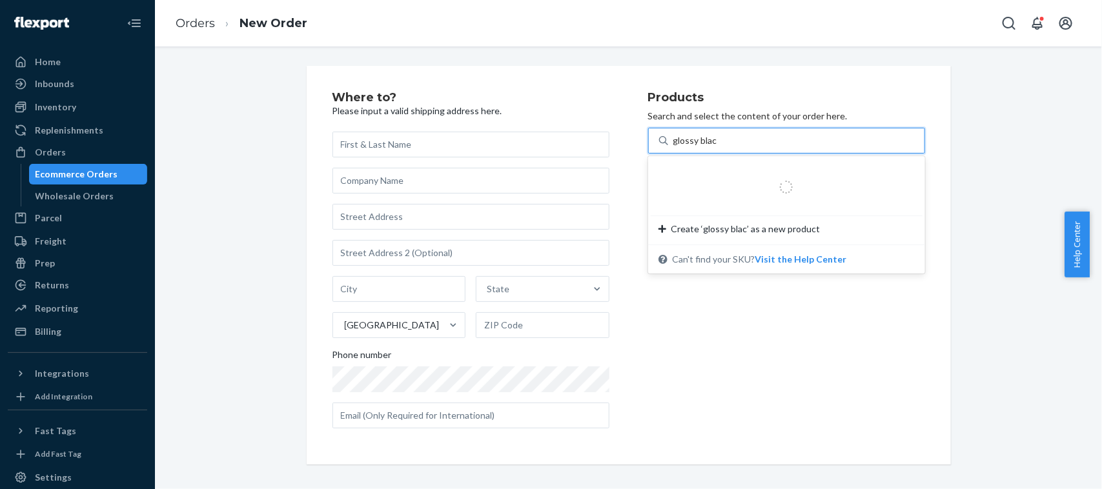
type input "glossy black"
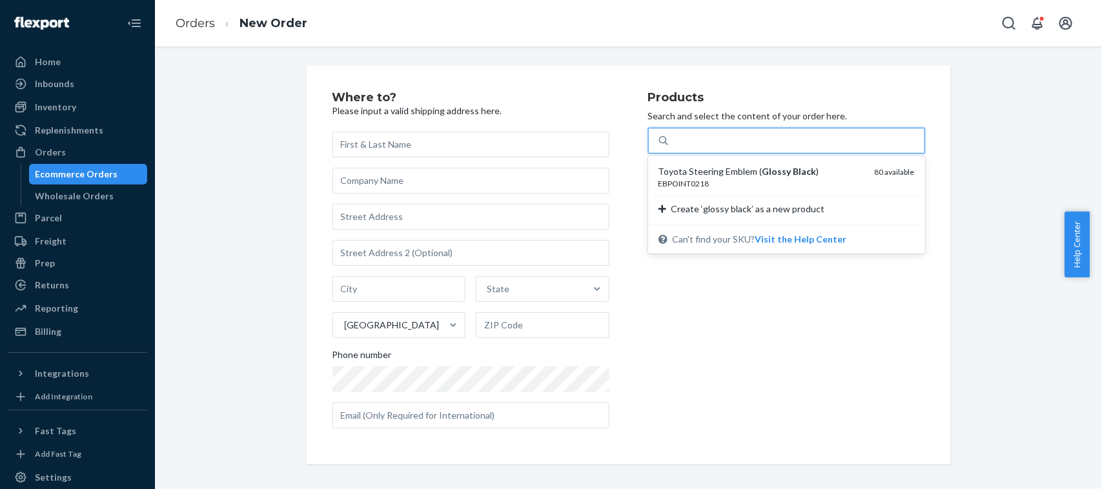
click at [738, 137] on div "glossy black" at bounding box center [796, 140] width 256 height 23
click at [722, 137] on input "option undefined focused, 1 of 1. 1 result available for search term glossy bla…" at bounding box center [697, 140] width 48 height 13
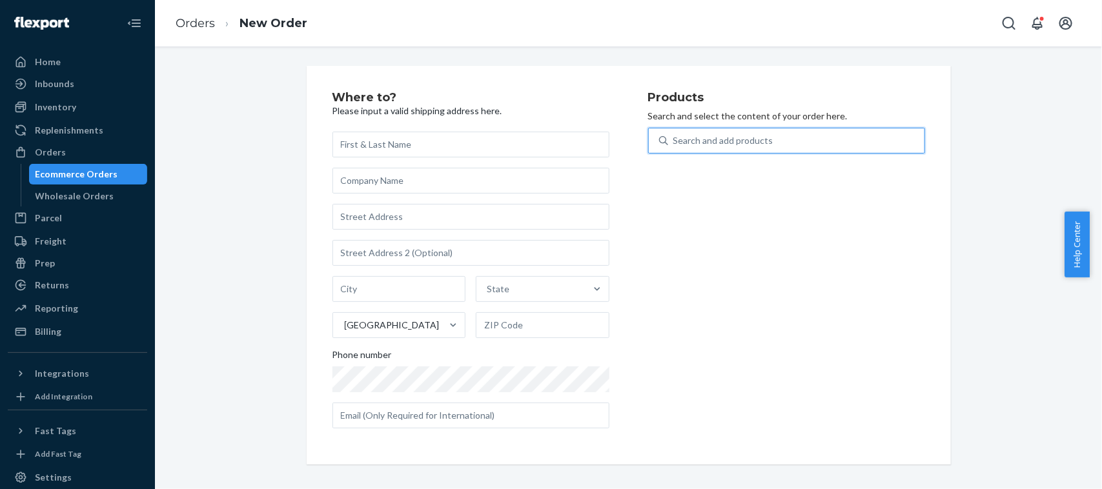
click at [738, 137] on div "Search and add products" at bounding box center [723, 140] width 100 height 13
click at [675, 137] on input "0 results available. Use Up and Down to choose options, press Enter to select t…" at bounding box center [673, 140] width 1 height 13
click at [738, 137] on div "Search and add products" at bounding box center [723, 140] width 100 height 13
click at [675, 137] on input "0 results available. Use Up and Down to choose options, press Enter to select t…" at bounding box center [673, 140] width 1 height 13
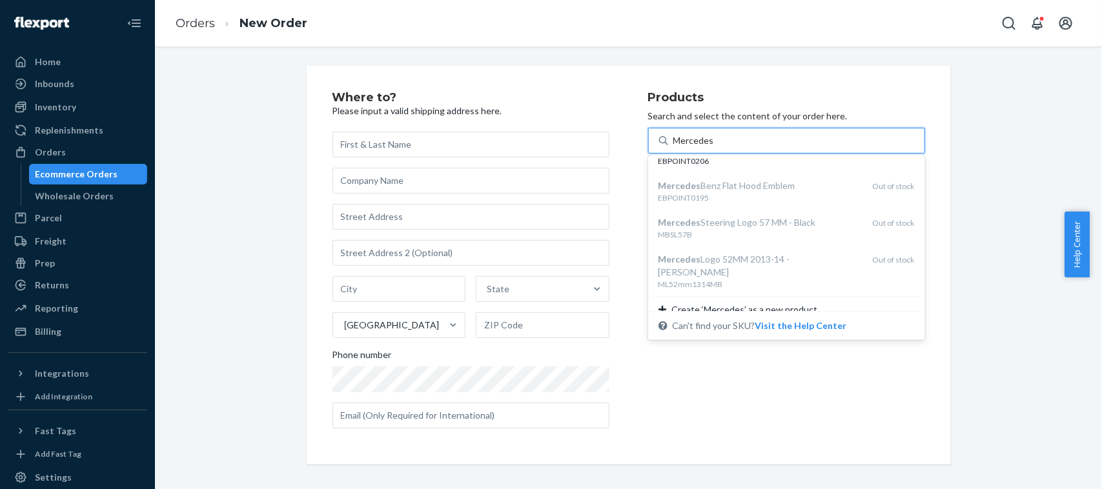
scroll to position [320, 0]
type input "Mercedes"
click at [649, 408] on div "Products Search and select the content of your order here. option undefined foc…" at bounding box center [786, 265] width 277 height 347
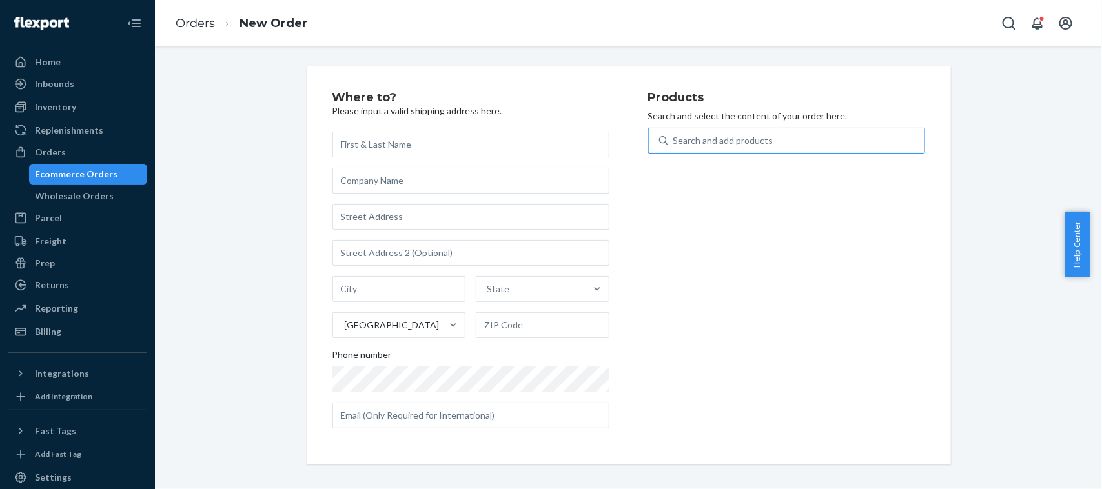
click at [97, 174] on div "Ecommerce Orders" at bounding box center [77, 174] width 83 height 13
